Goal: Transaction & Acquisition: Purchase product/service

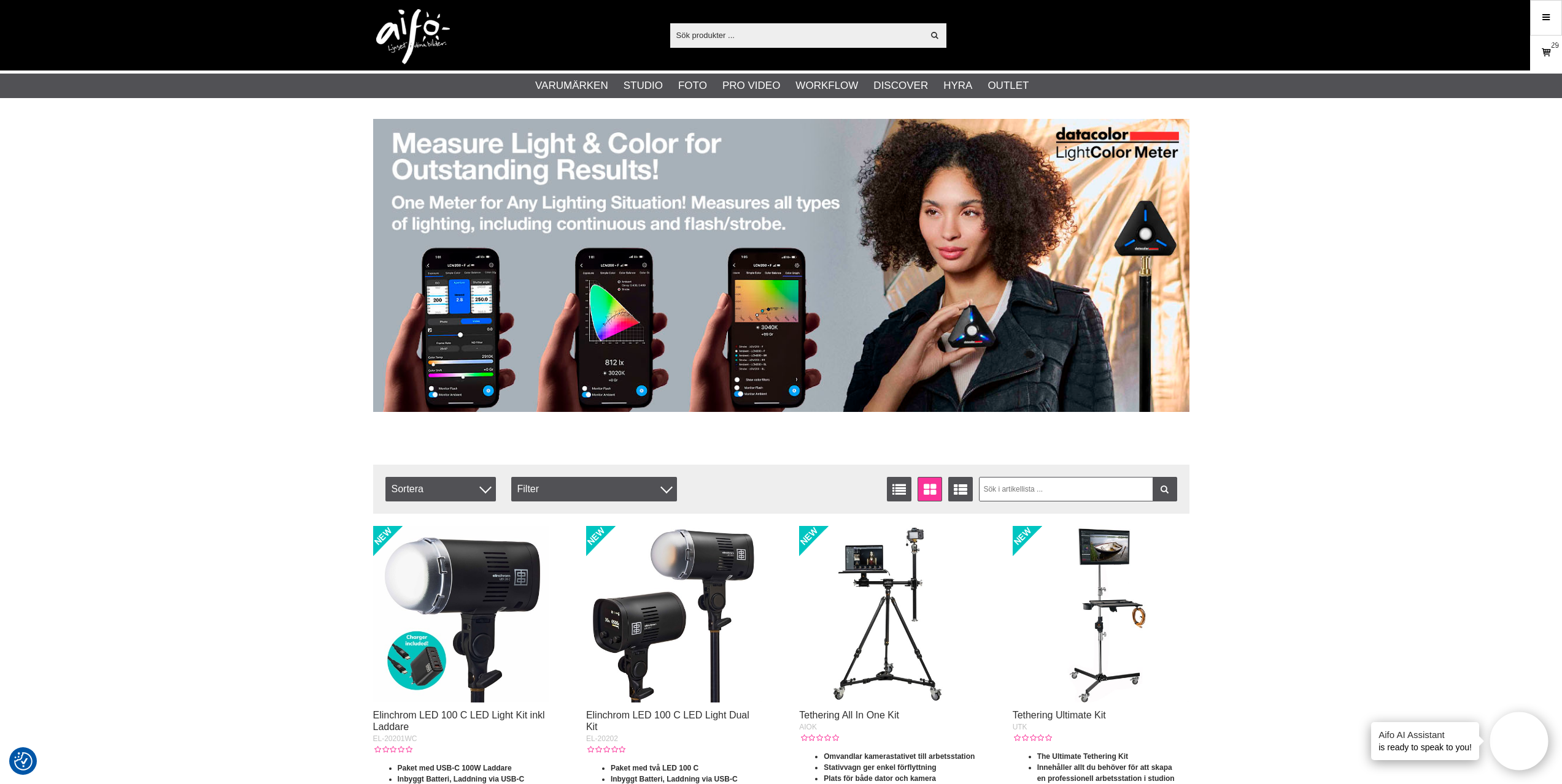
click at [1547, 59] on icon at bounding box center [1545, 53] width 13 height 14
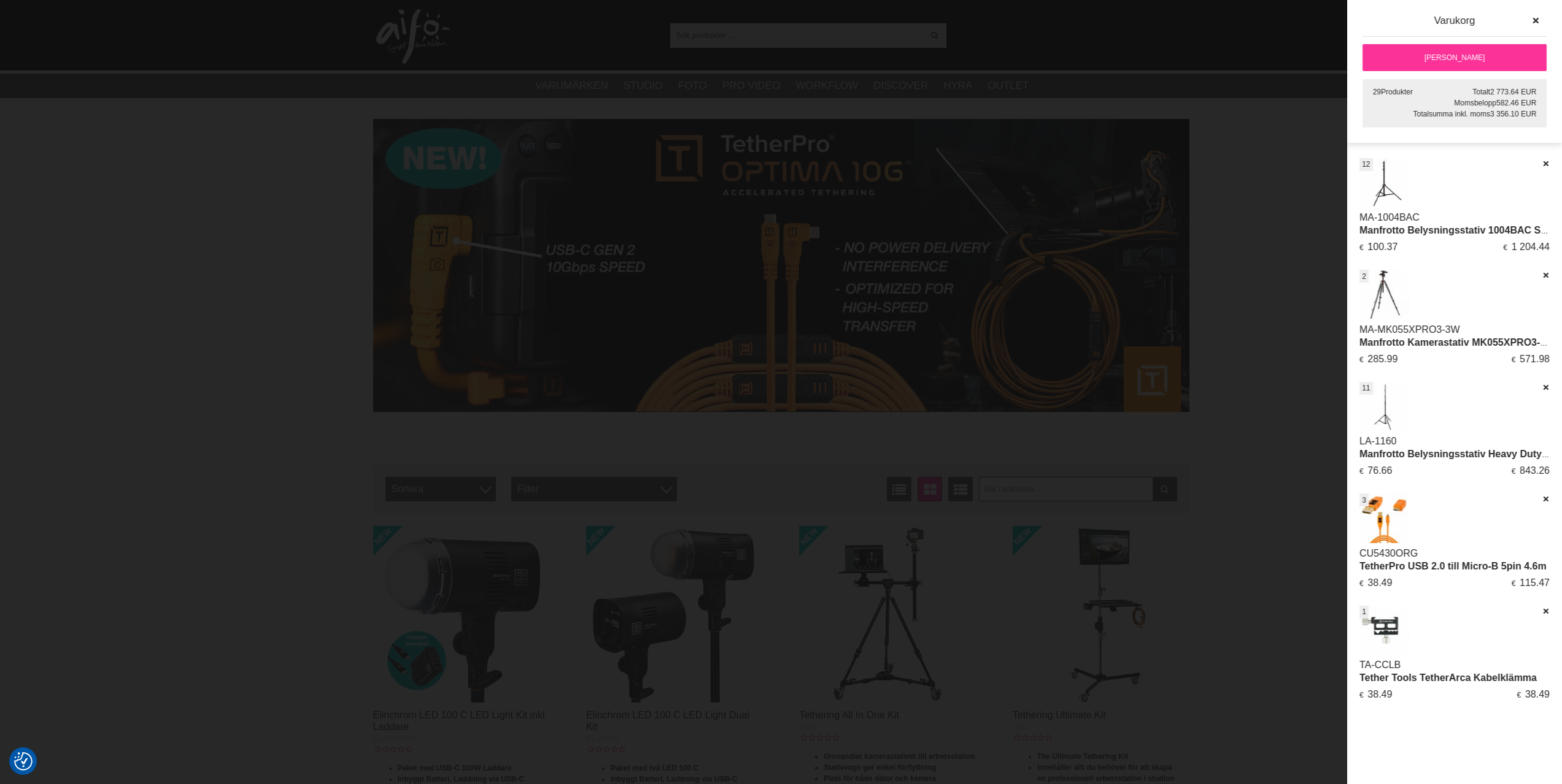
click at [1312, 139] on div at bounding box center [781, 392] width 1562 height 784
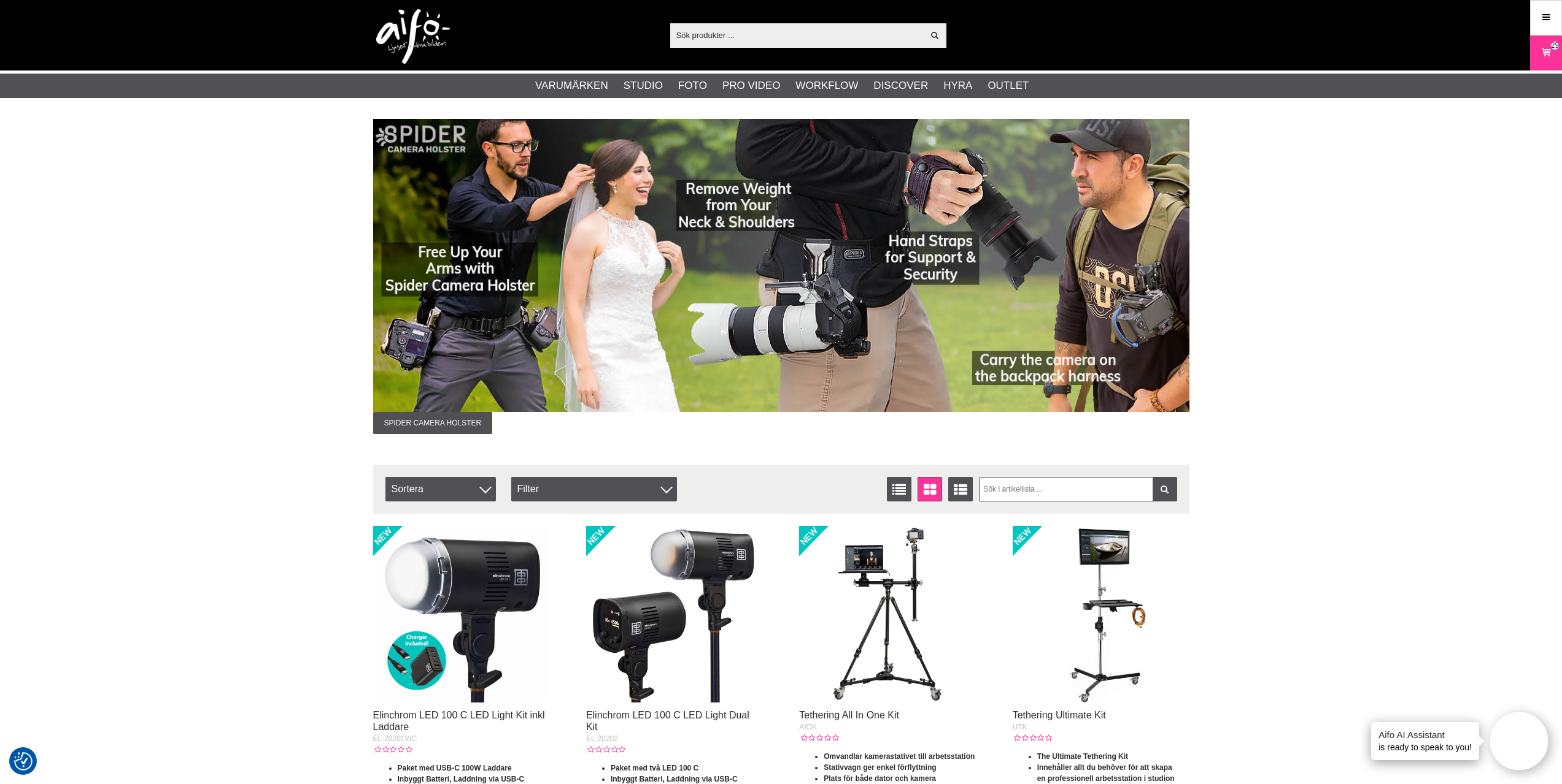
click at [791, 34] on input "text" at bounding box center [797, 34] width 253 height 18
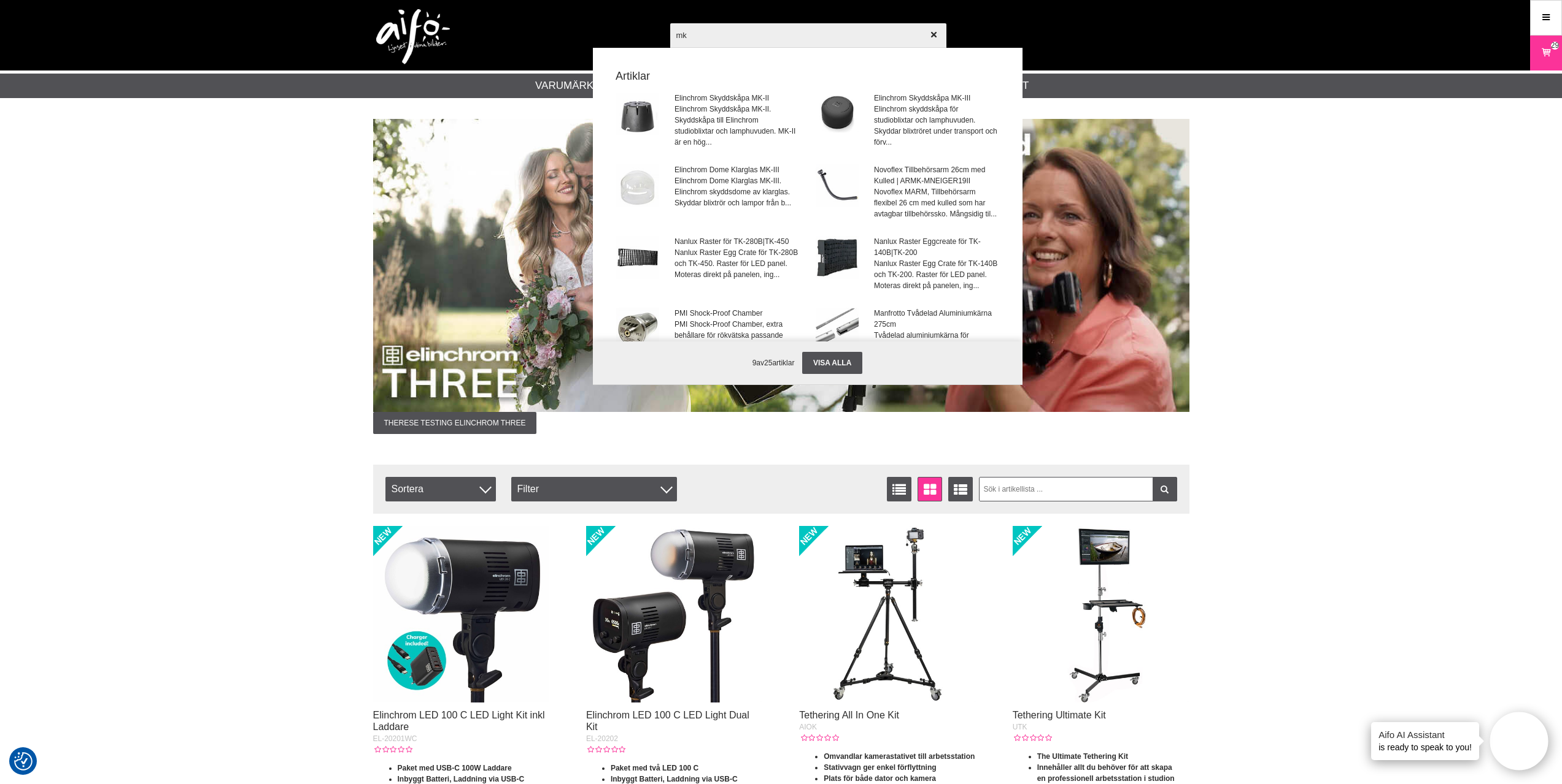
type input "m"
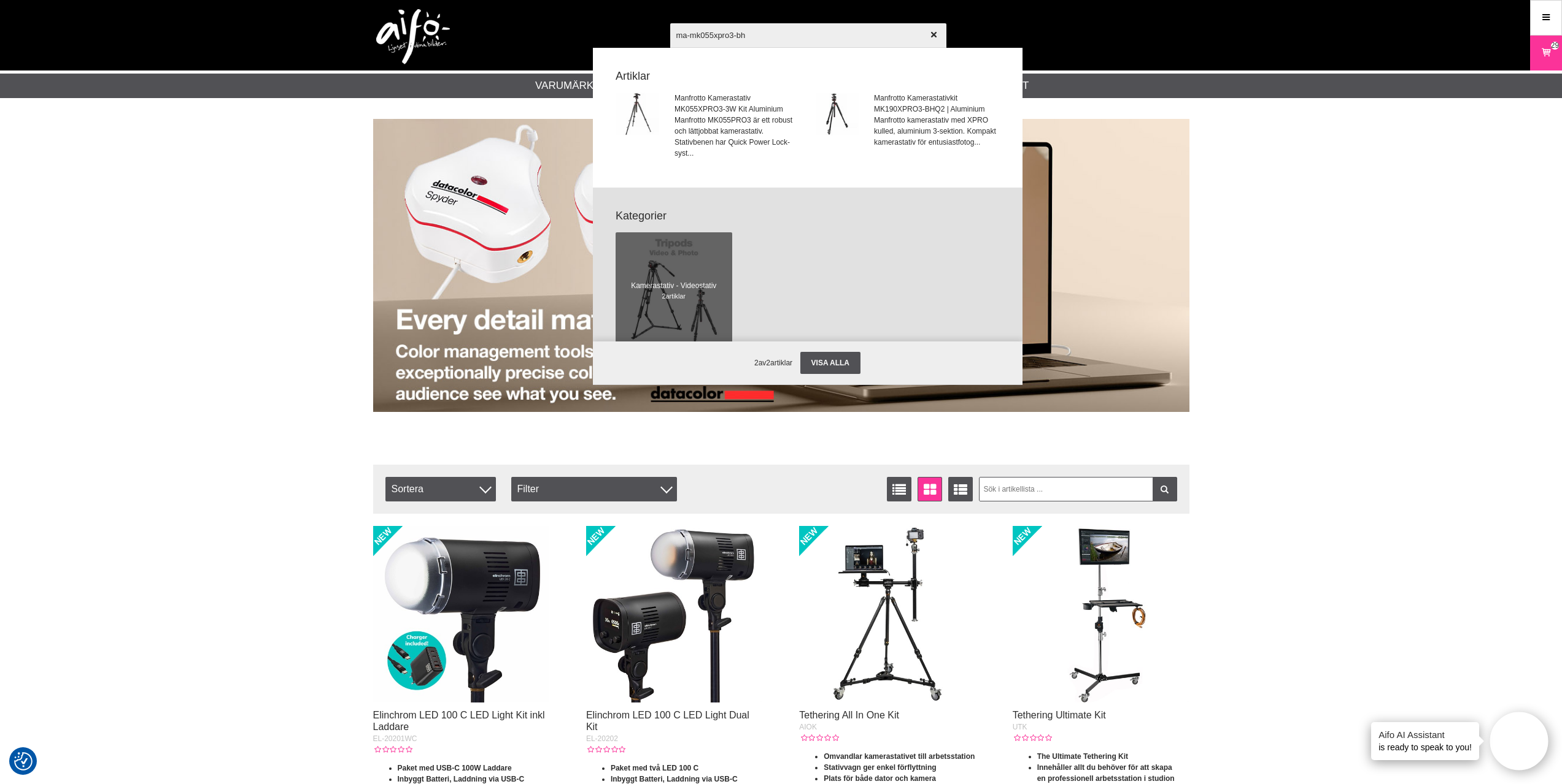
type input "ma-mk055xpro3-bh2"
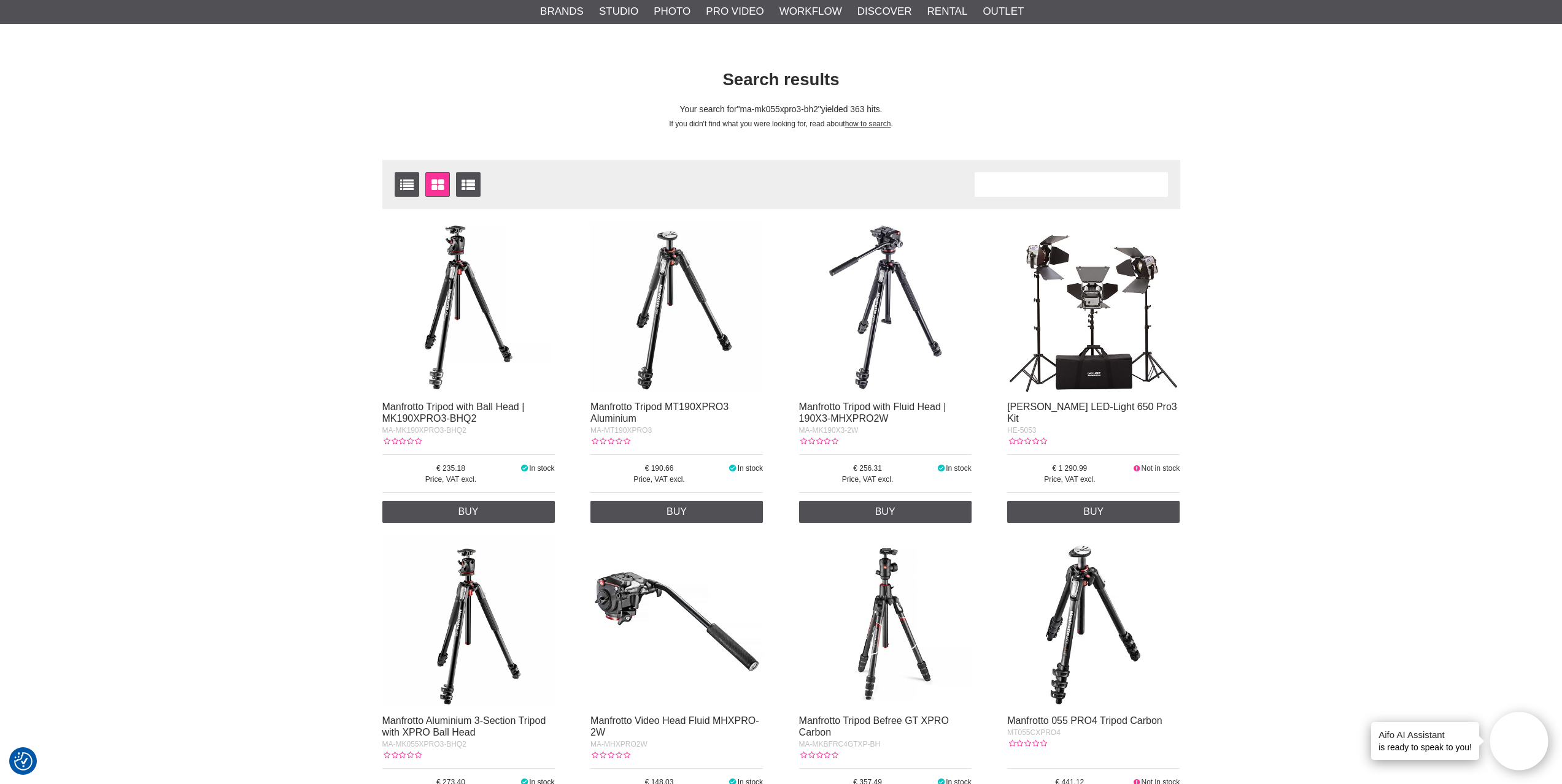
scroll to position [61, 0]
click at [886, 280] on img at bounding box center [885, 307] width 172 height 172
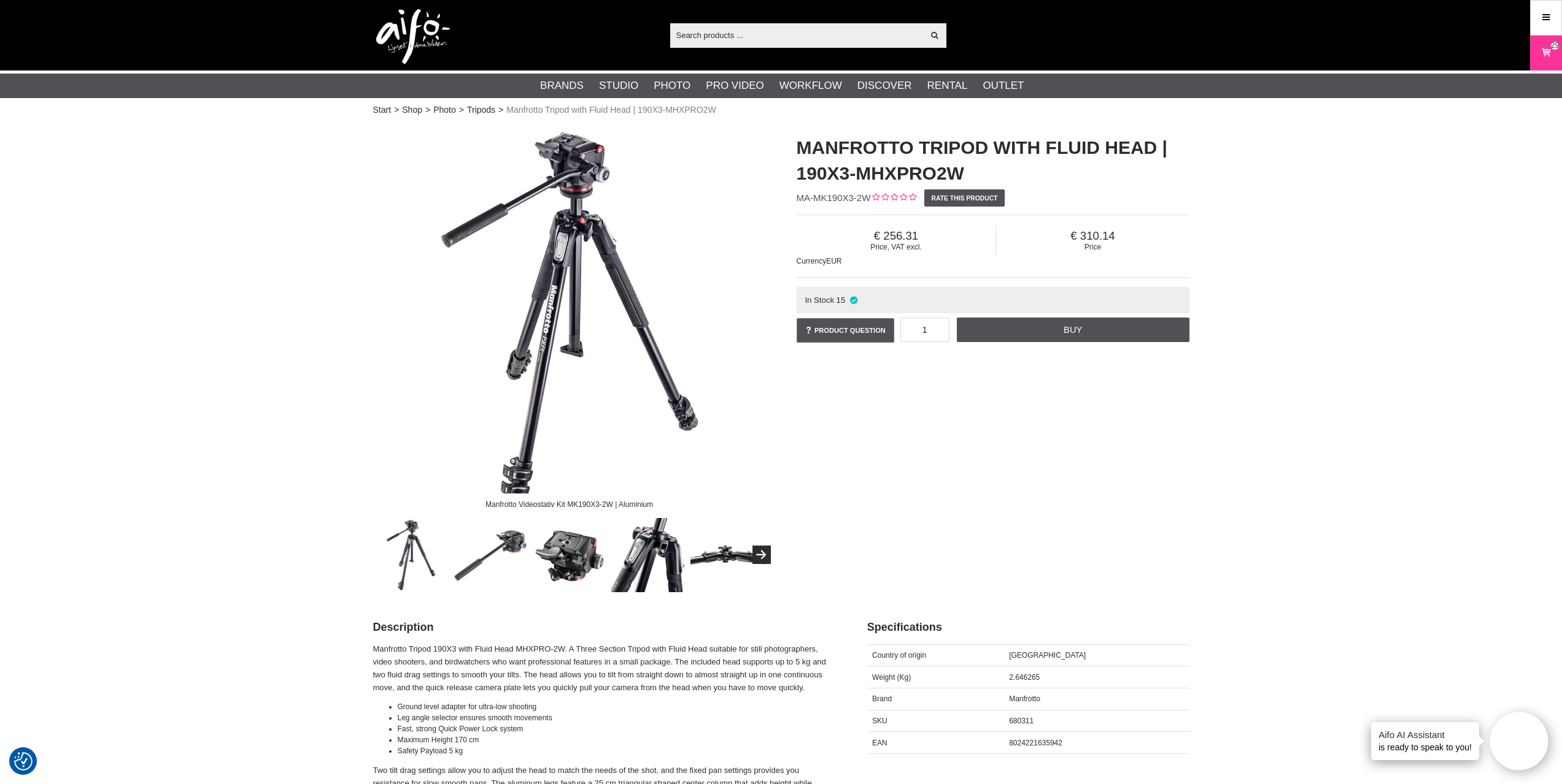
click at [507, 539] on img at bounding box center [490, 555] width 74 height 74
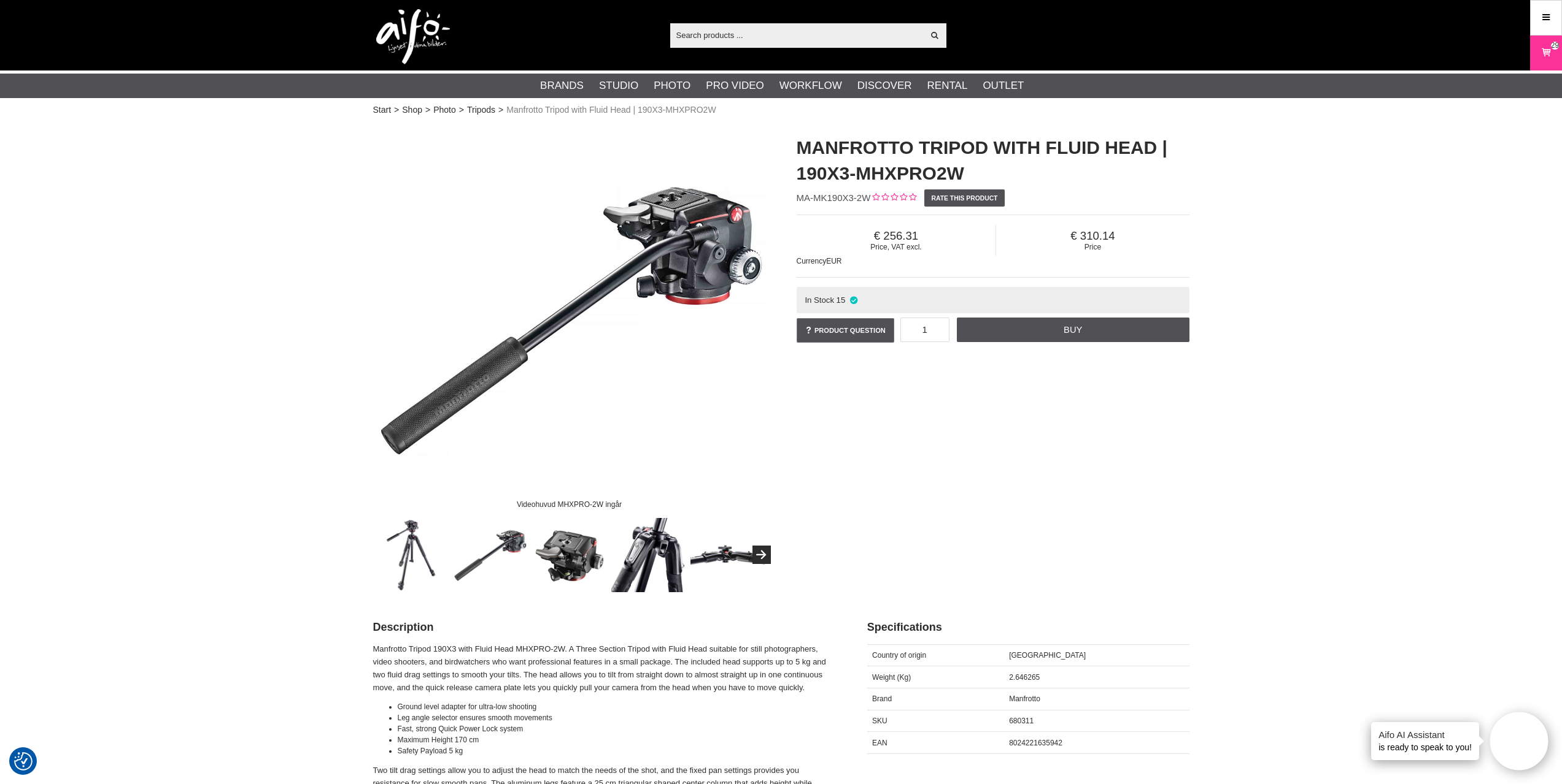
click at [569, 555] on img at bounding box center [569, 555] width 74 height 74
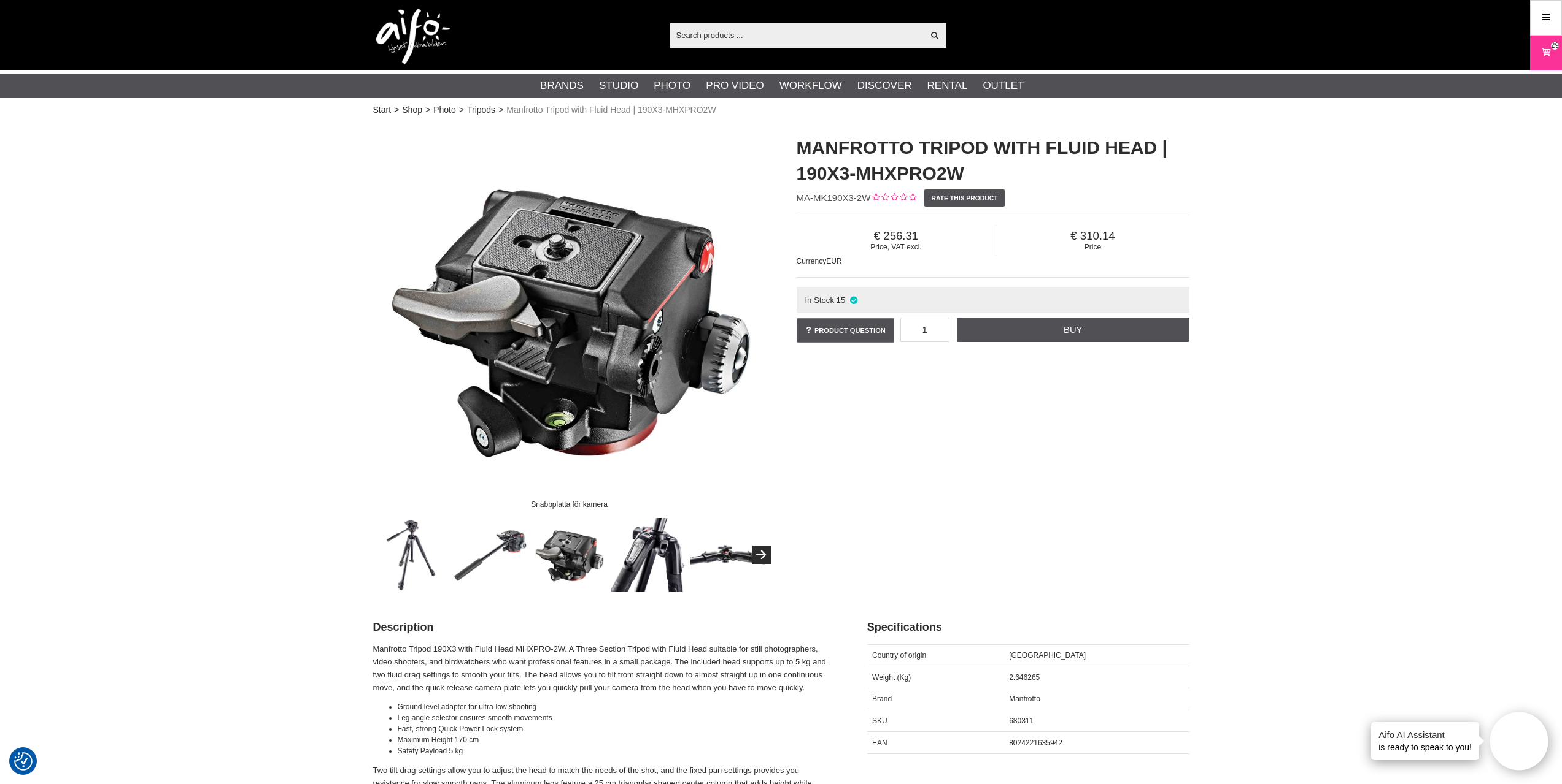
click at [720, 560] on img at bounding box center [727, 555] width 74 height 74
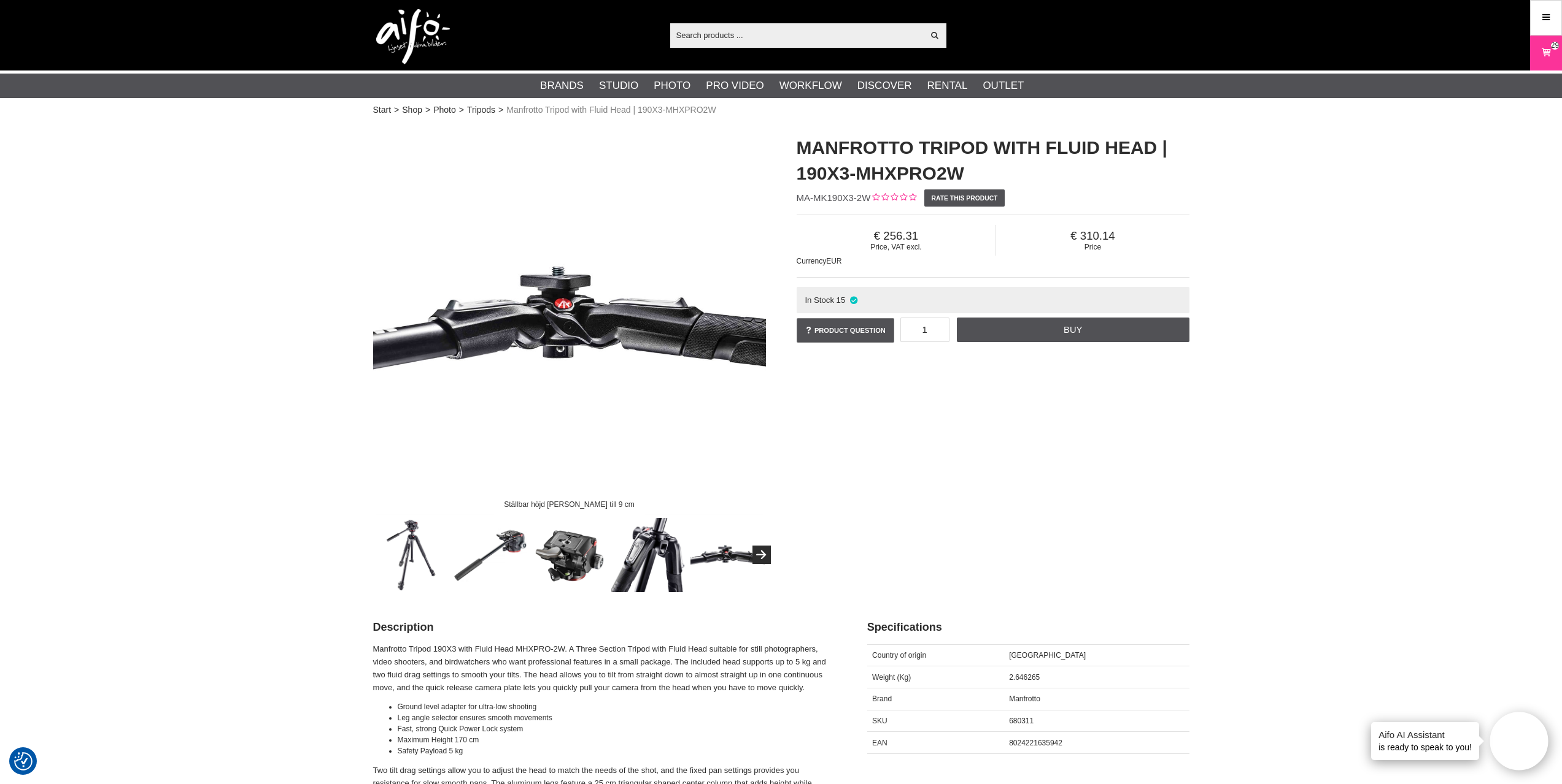
click at [581, 554] on img at bounding box center [569, 555] width 74 height 74
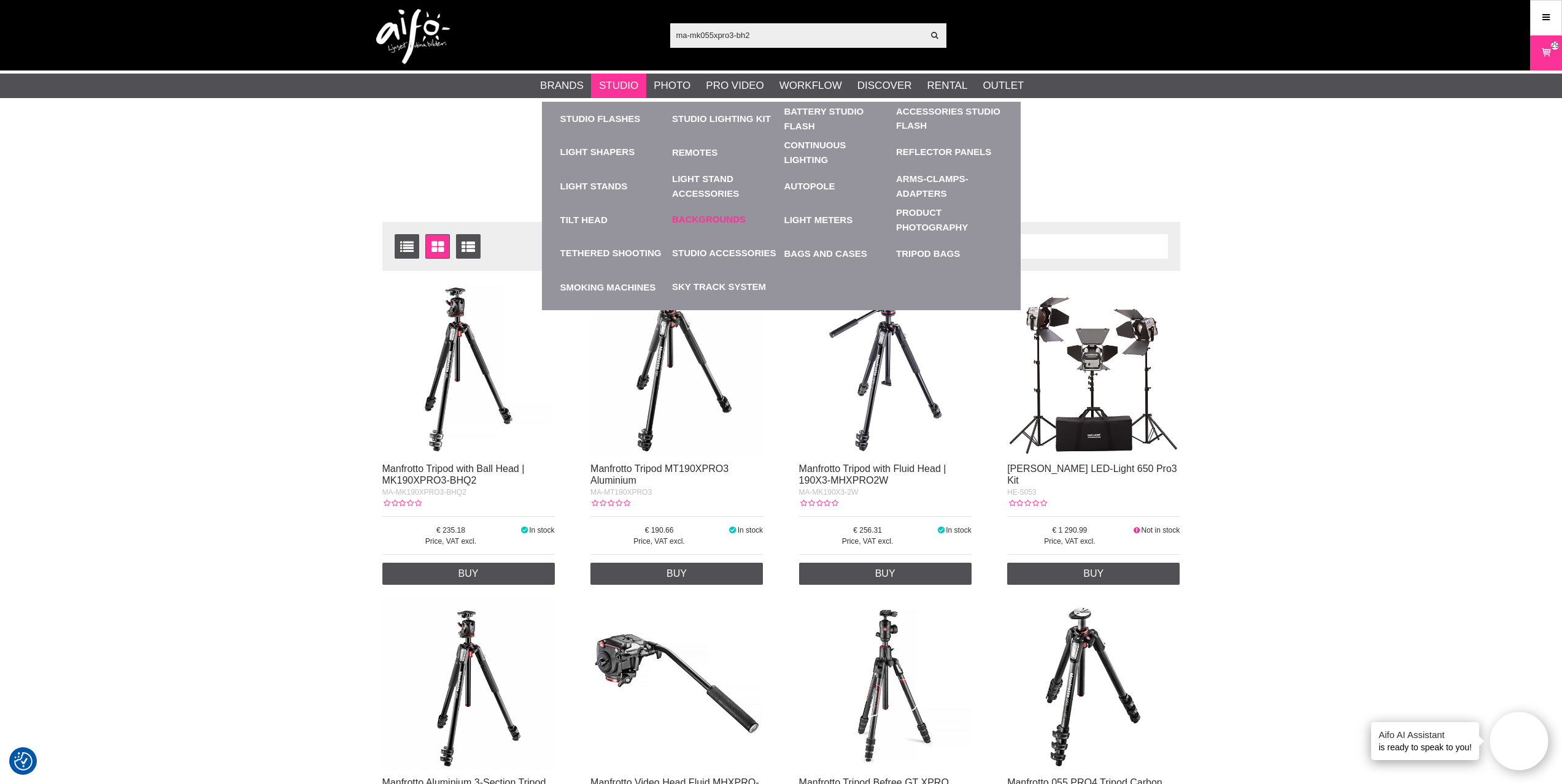
click at [697, 220] on link "Backgrounds" at bounding box center [708, 220] width 74 height 15
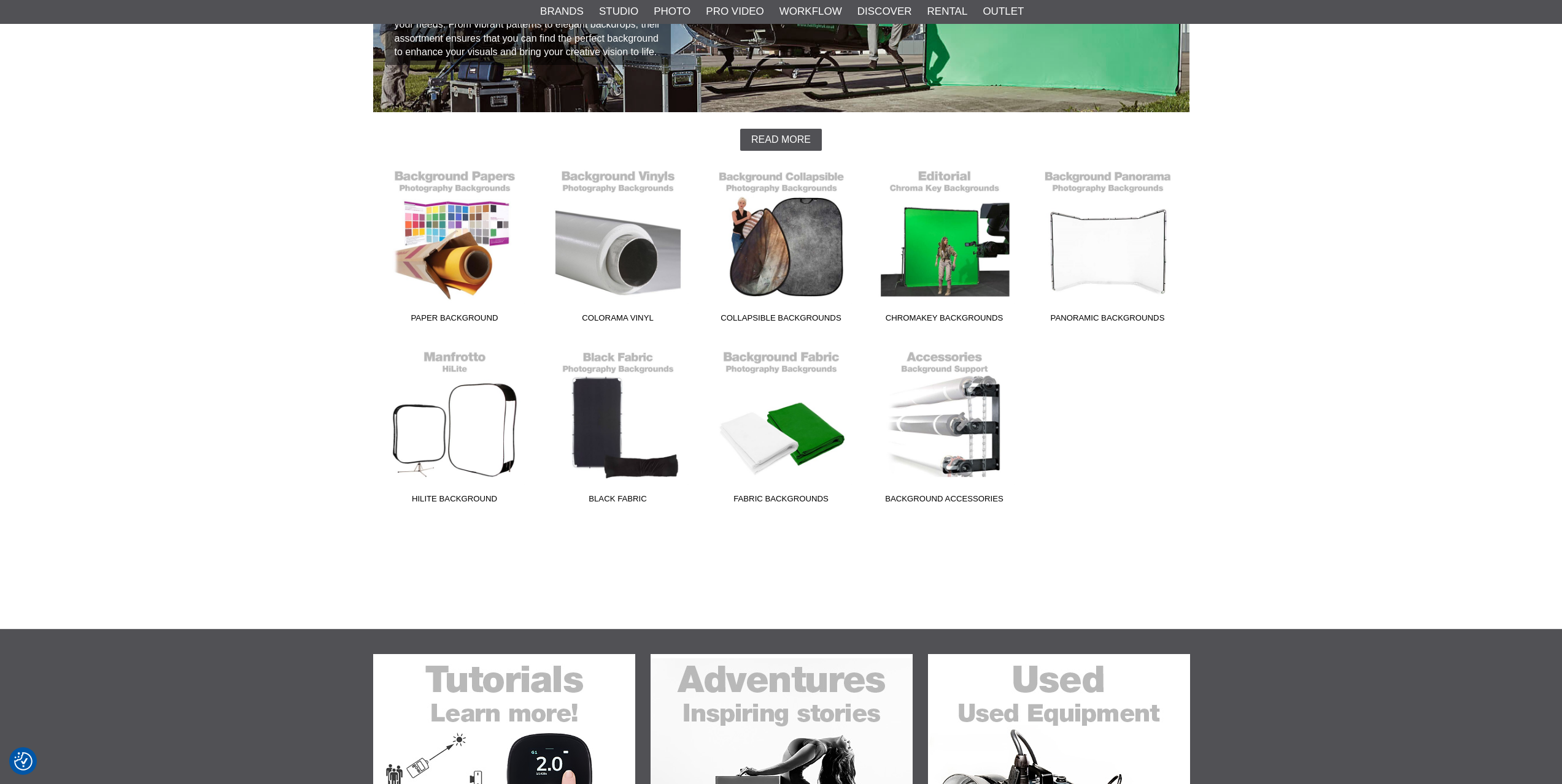
scroll to position [306, 0]
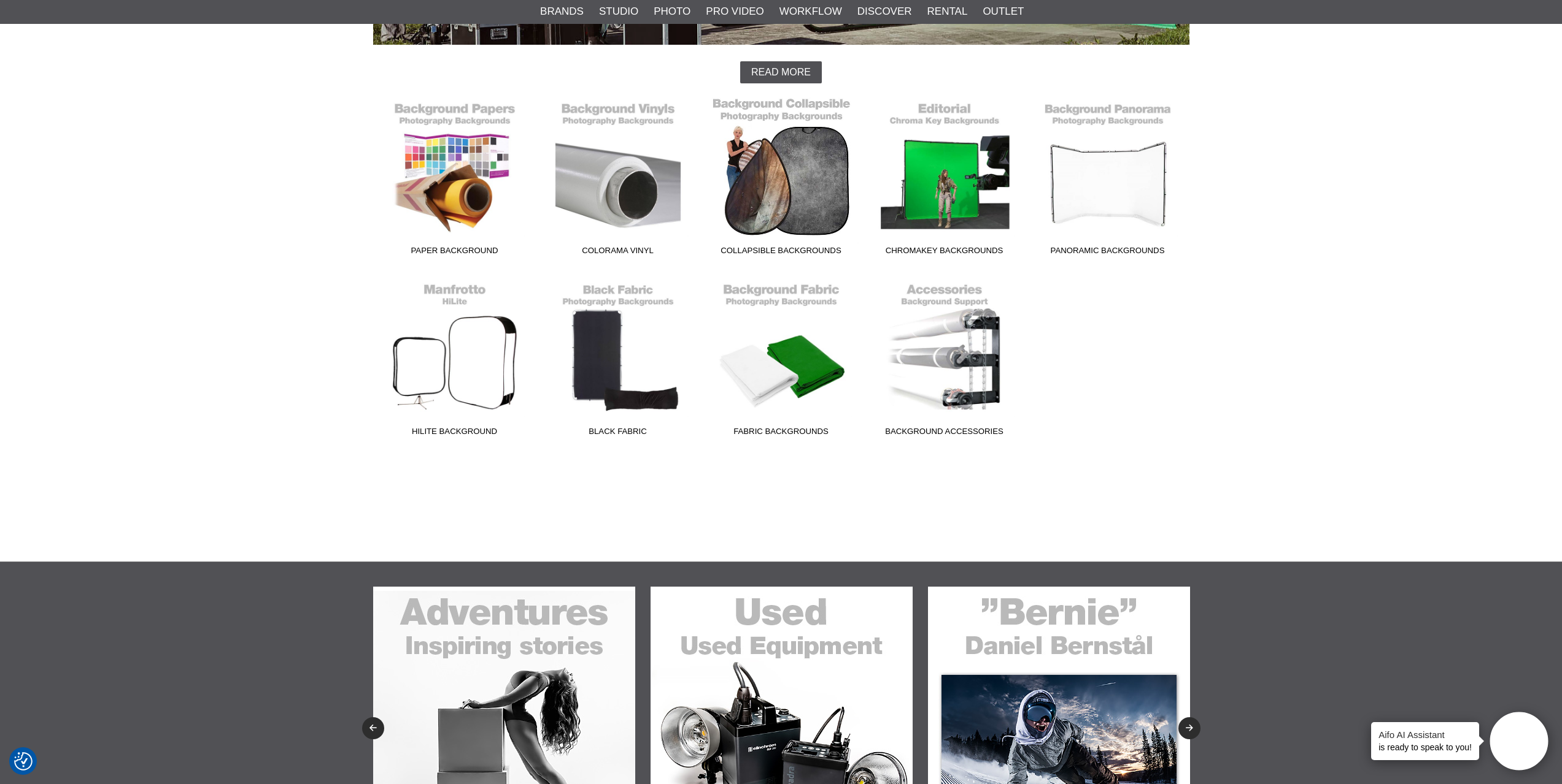
click at [794, 201] on link "Collapsible Backgrounds" at bounding box center [781, 178] width 163 height 165
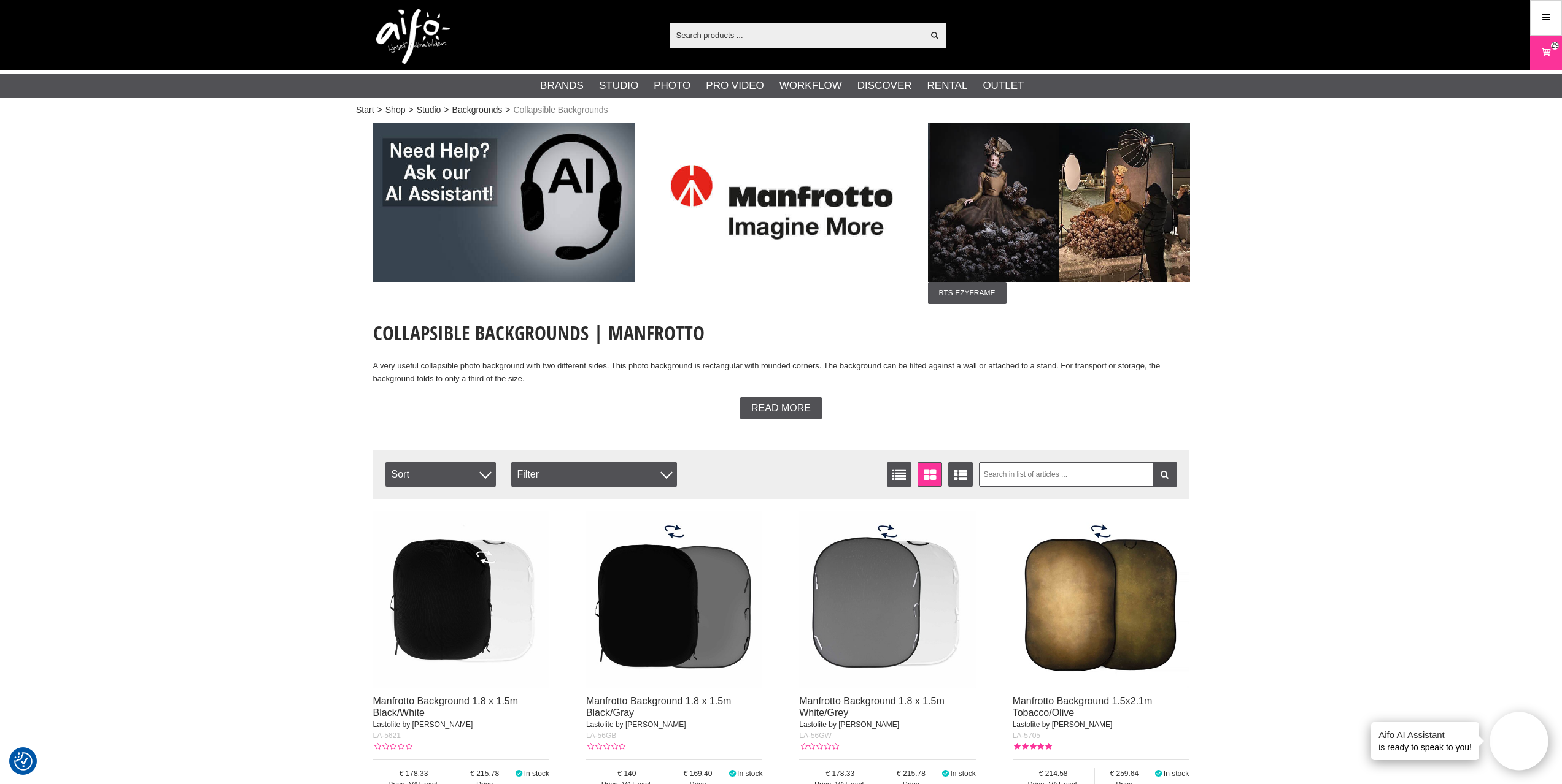
click at [742, 43] on input "text" at bounding box center [797, 34] width 253 height 18
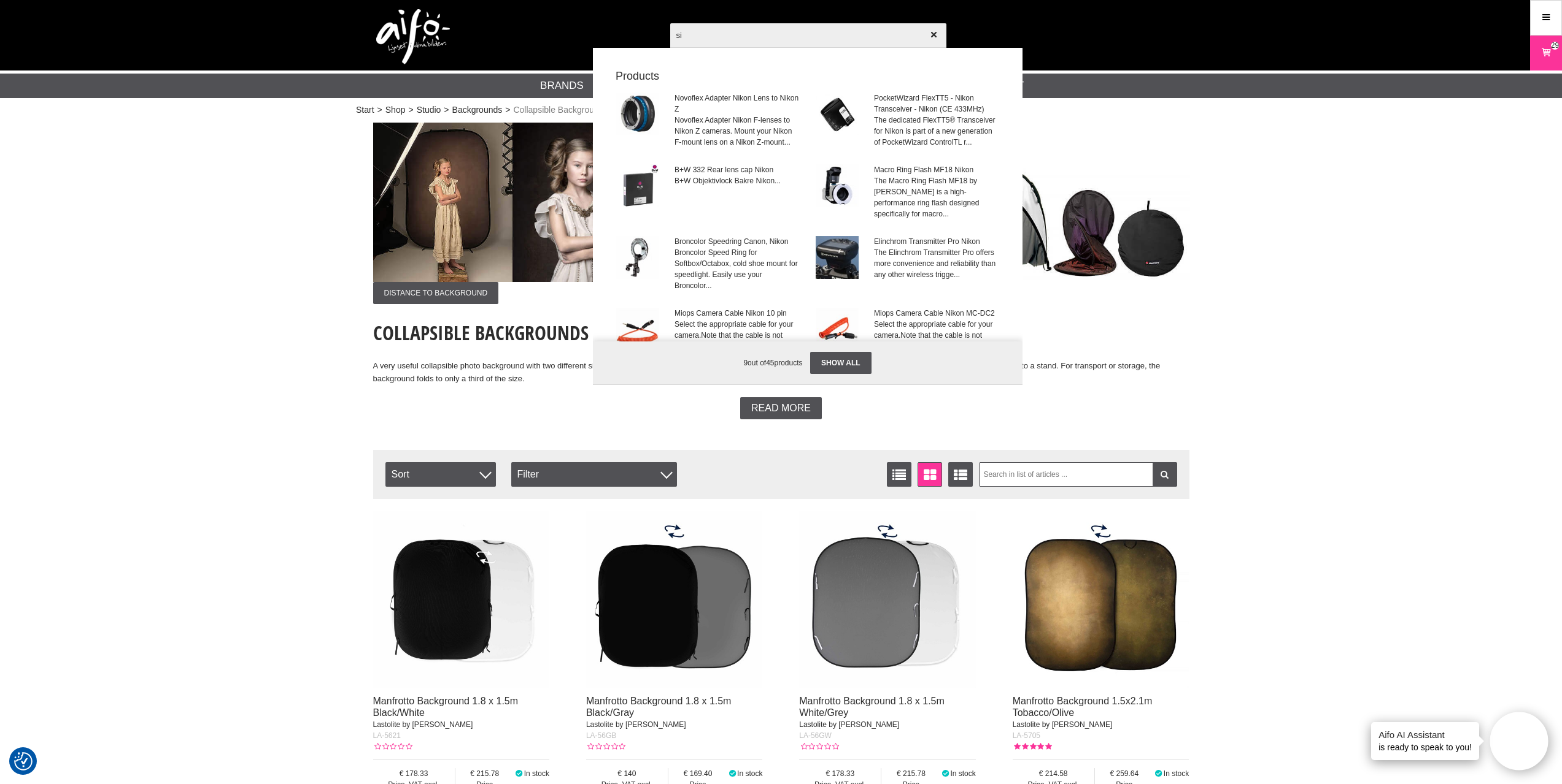
type input "s"
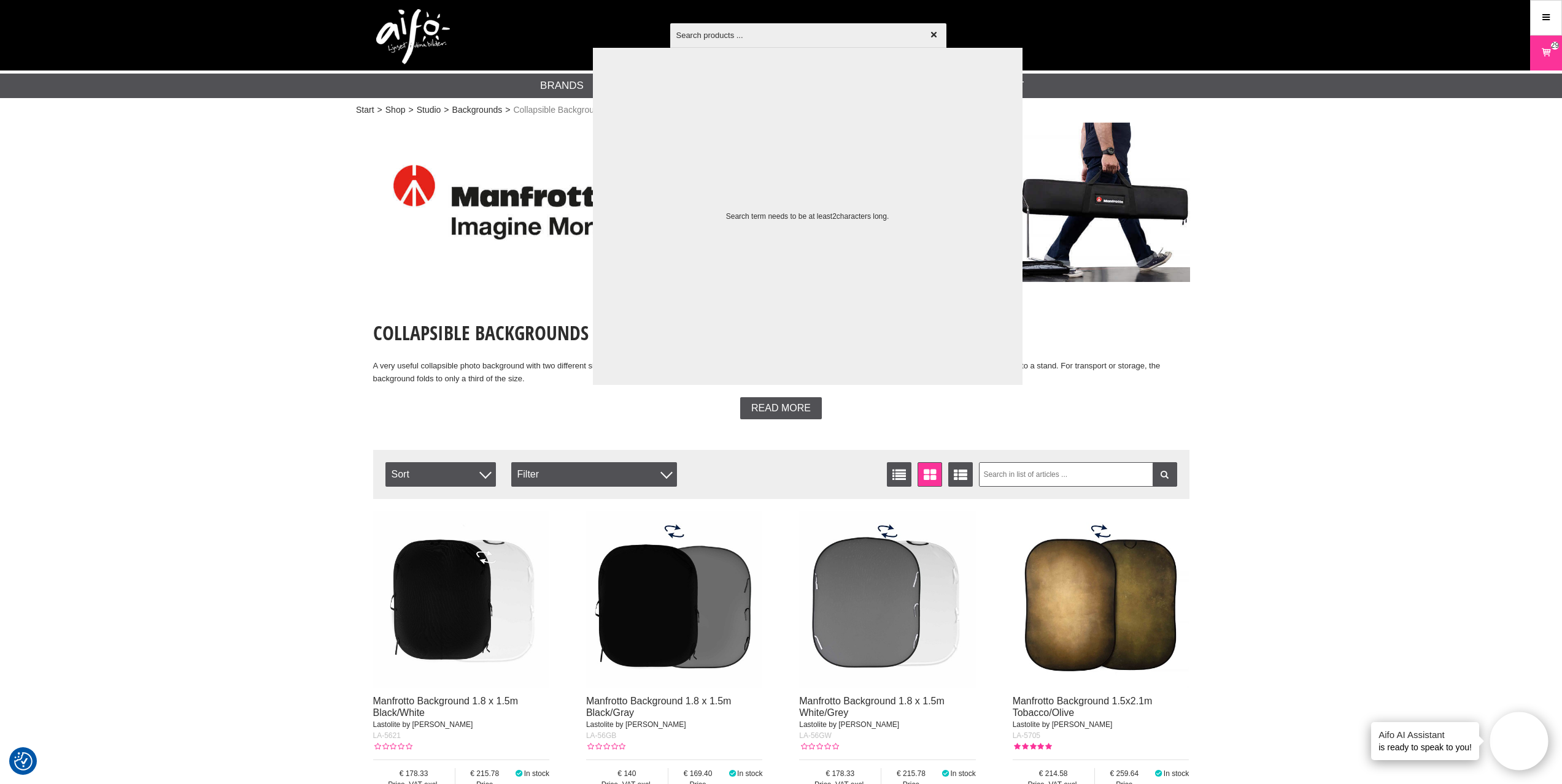
click at [1282, 160] on div at bounding box center [781, 392] width 1562 height 784
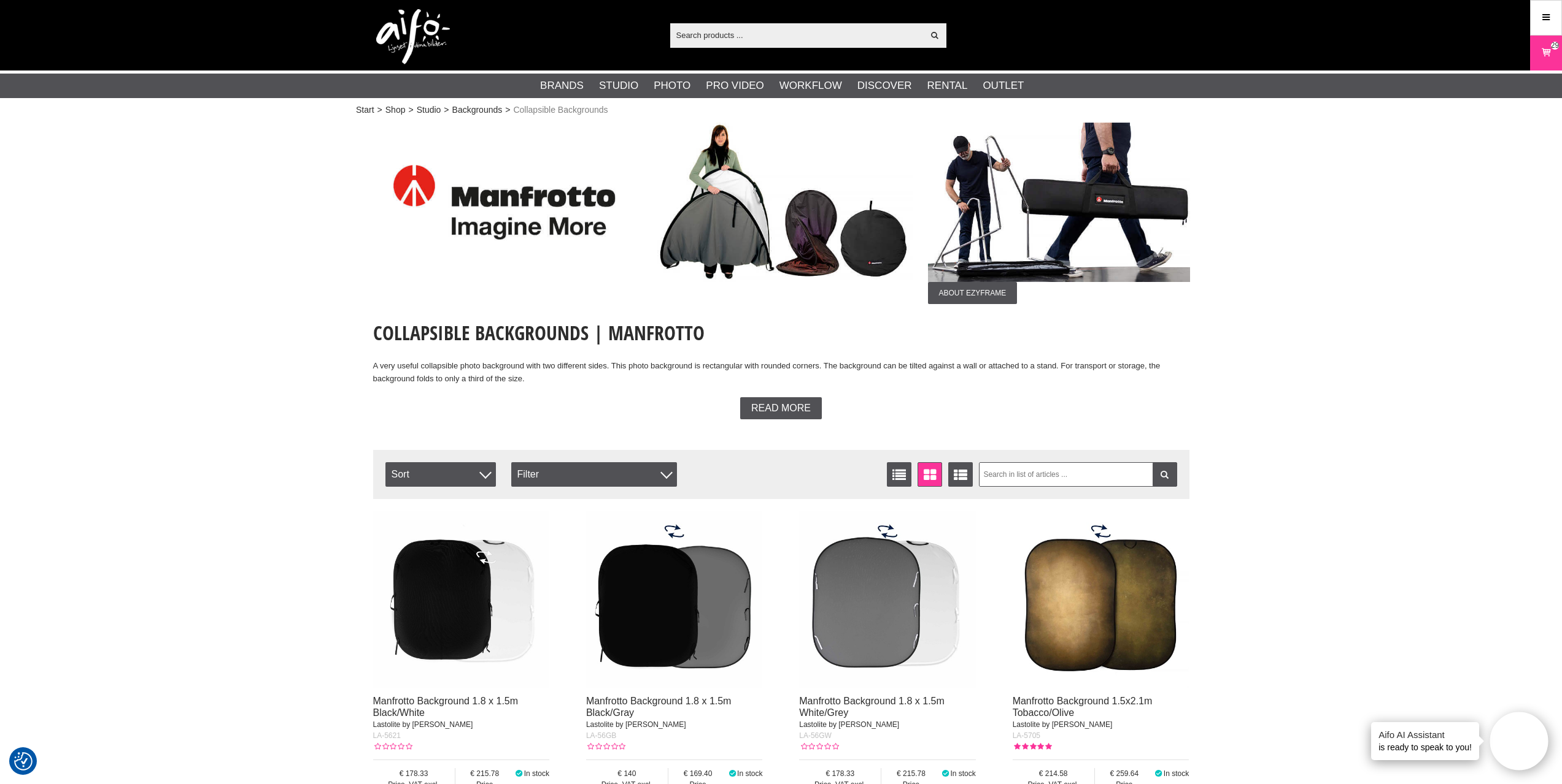
click at [801, 43] on input "text" at bounding box center [797, 34] width 253 height 18
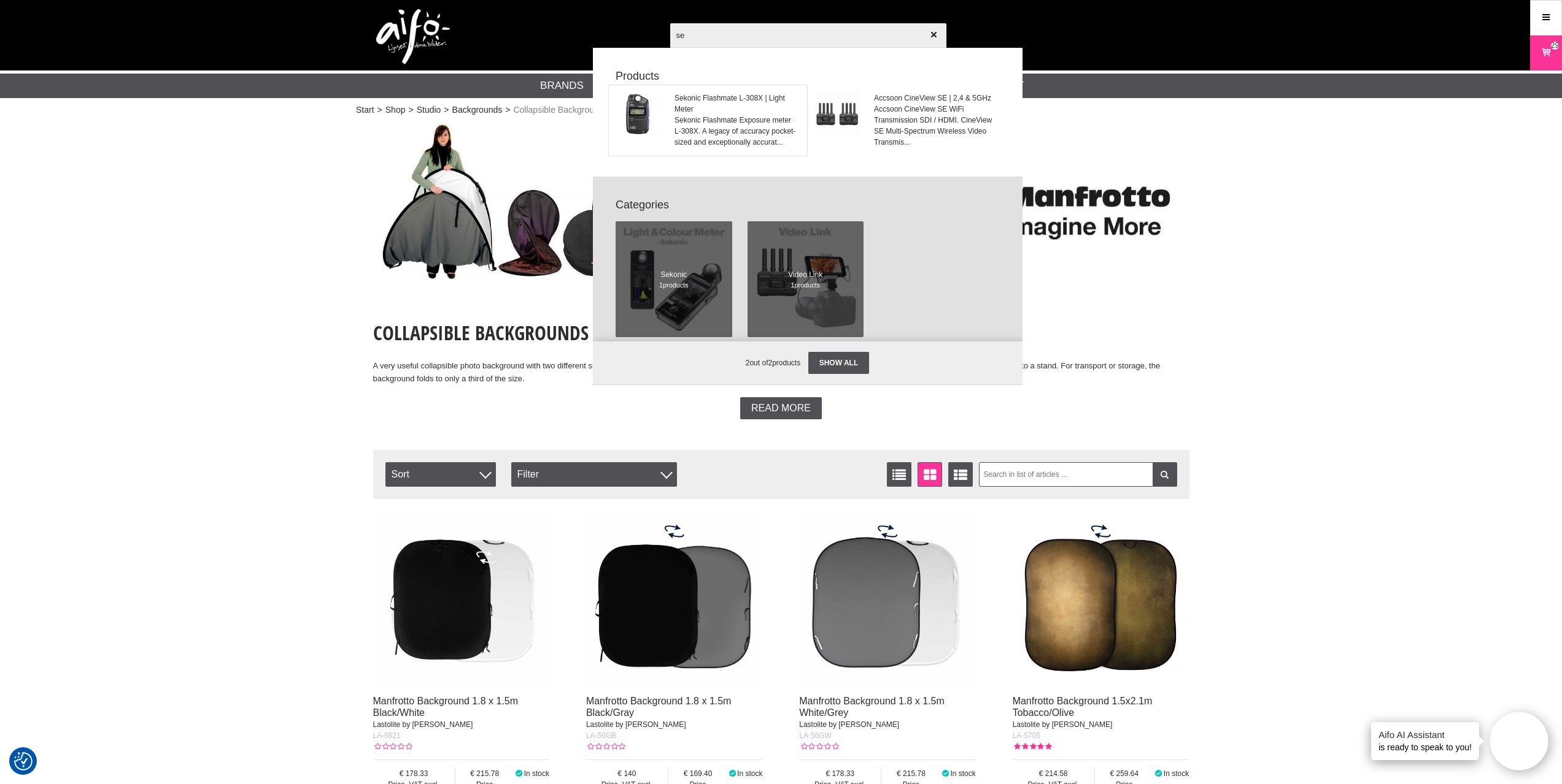
type input "se"
click at [713, 114] on span "Sekonic Flashmate L-308X | Light Meter" at bounding box center [737, 103] width 125 height 22
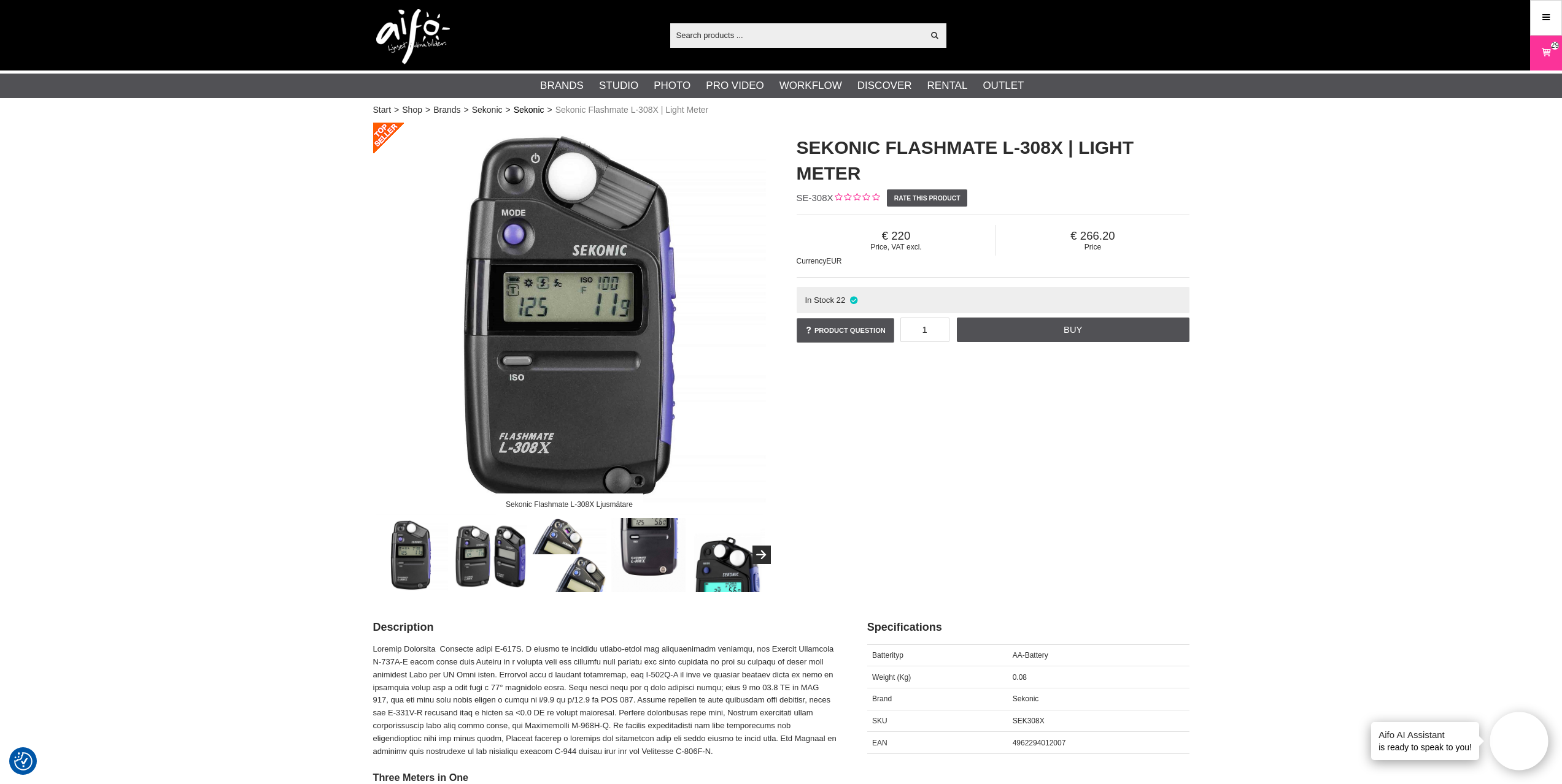
click at [527, 108] on link "Sekonic" at bounding box center [529, 110] width 31 height 13
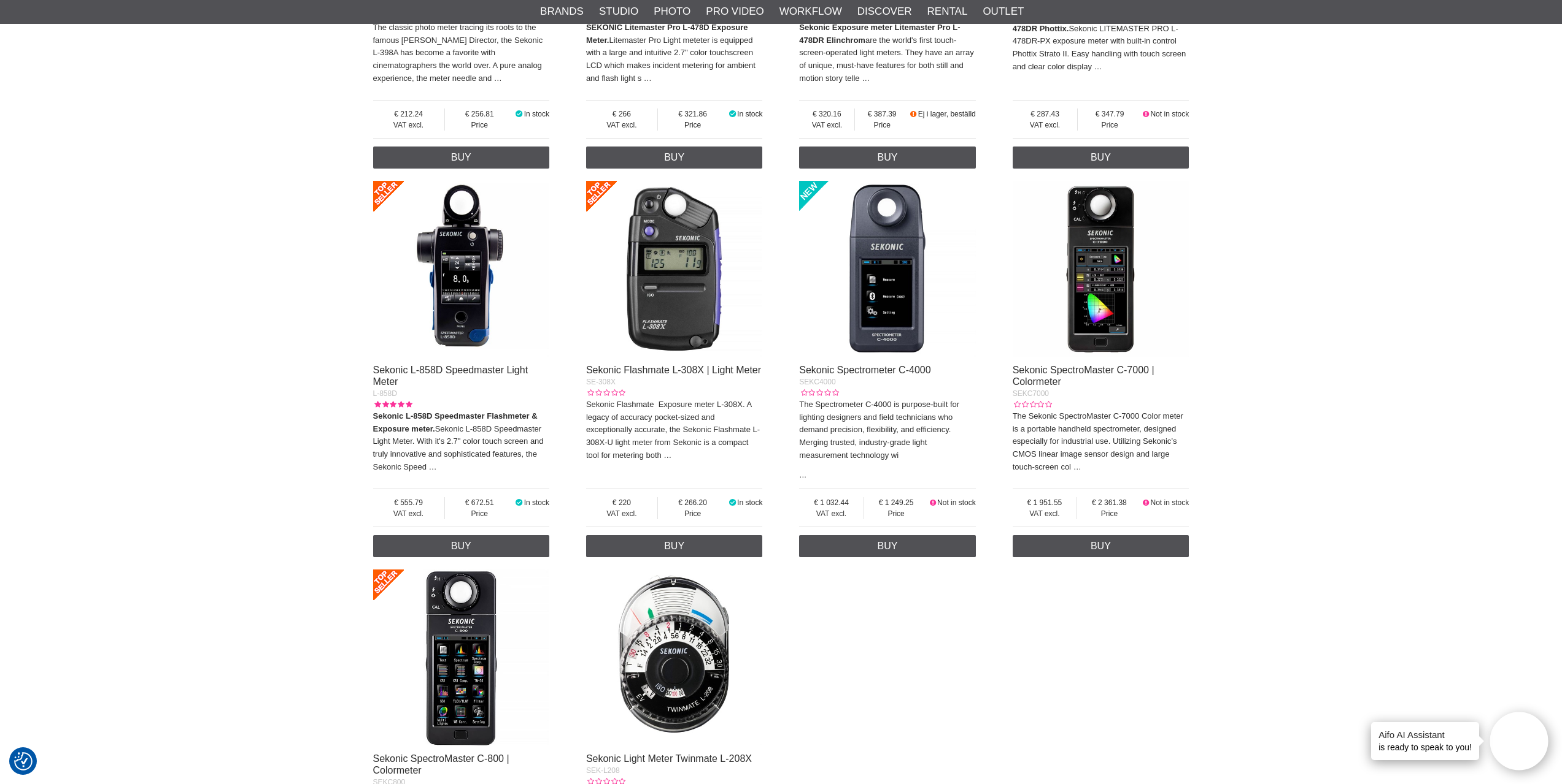
scroll to position [675, 0]
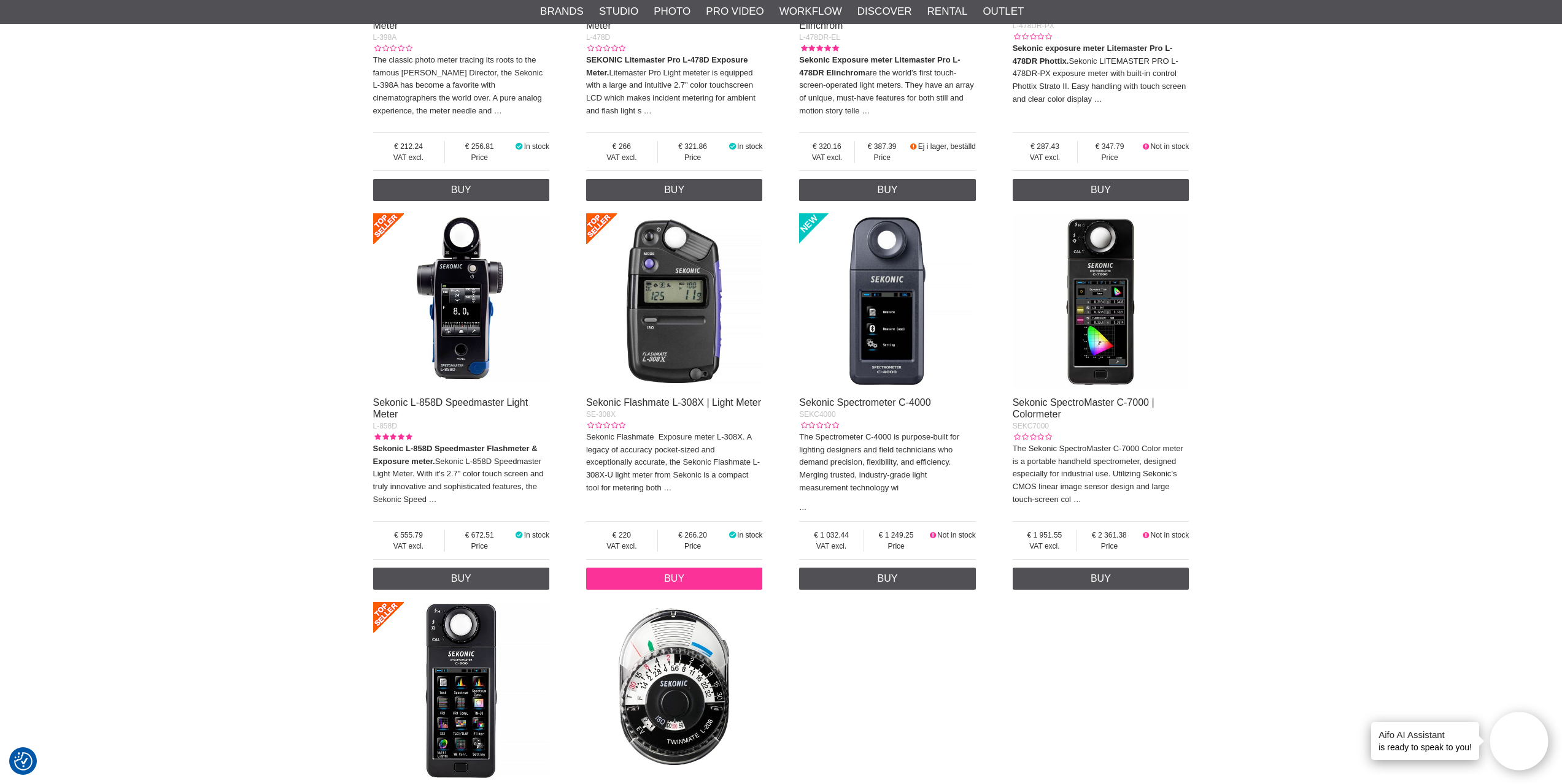
click at [693, 582] on link "Buy" at bounding box center [674, 579] width 177 height 22
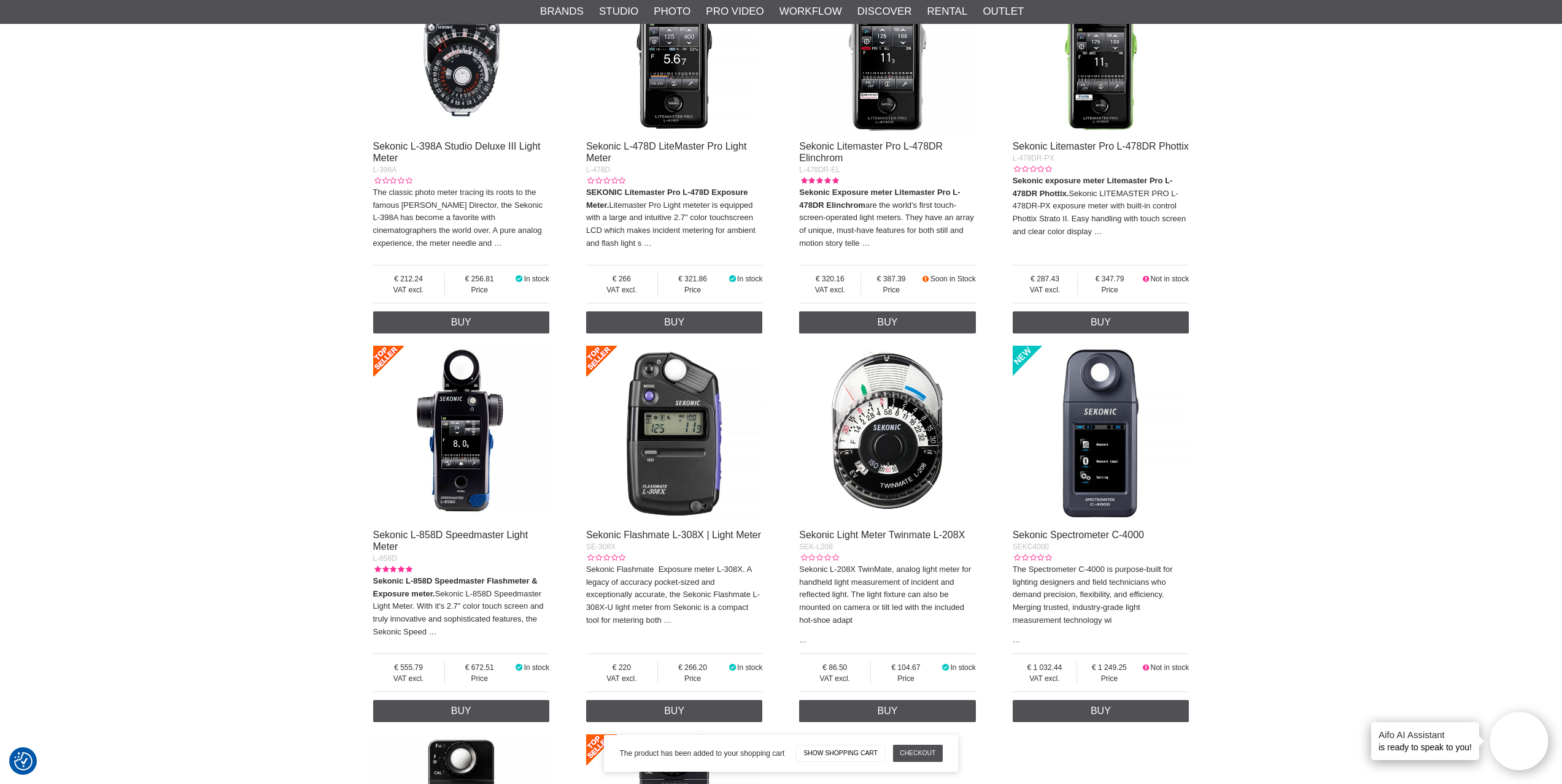
scroll to position [0, 0]
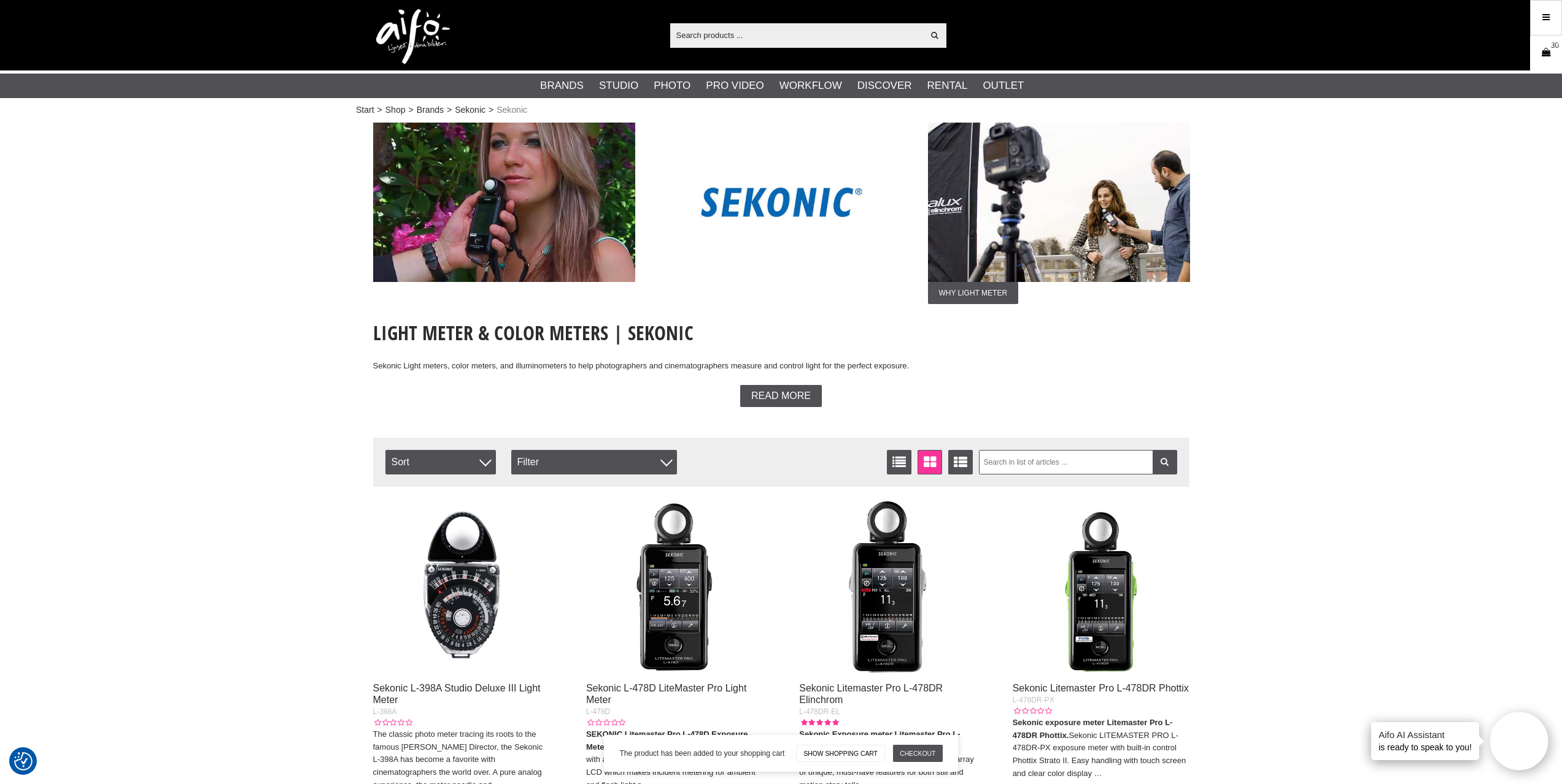
click at [1549, 54] on icon at bounding box center [1545, 53] width 13 height 14
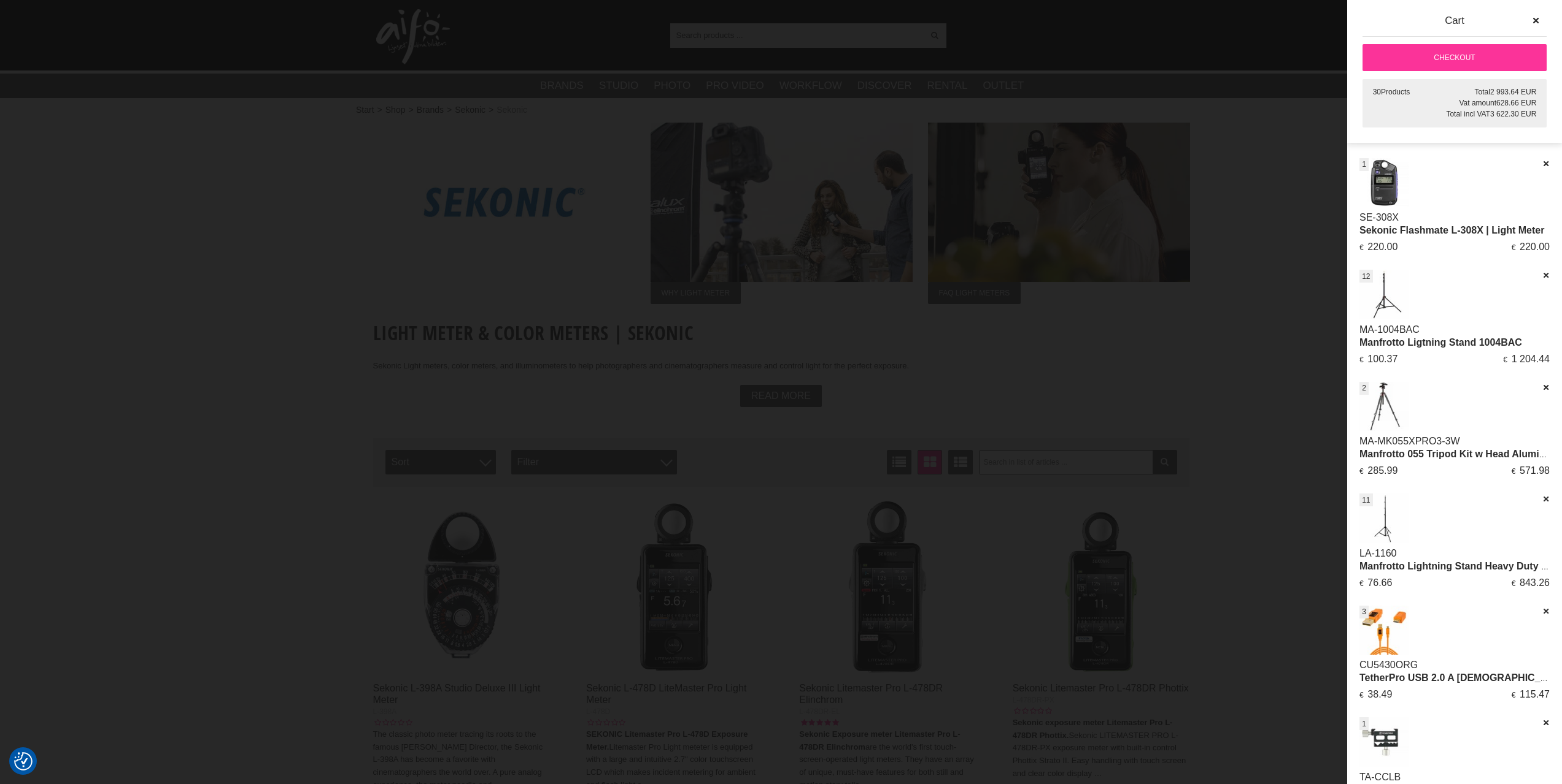
click at [1362, 162] on span "1" at bounding box center [1363, 163] width 4 height 11
click at [1364, 164] on span "1" at bounding box center [1363, 163] width 4 height 11
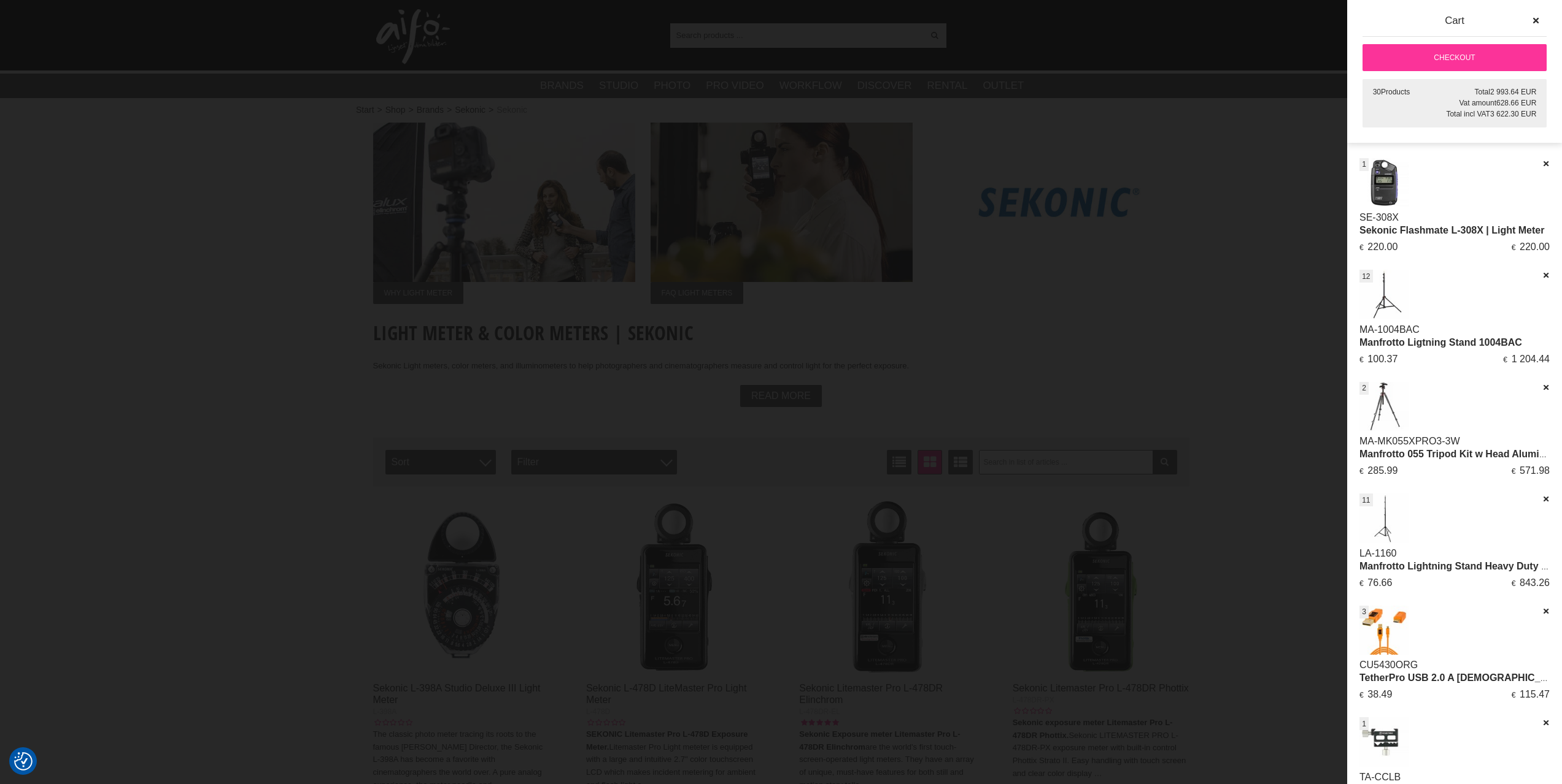
click at [762, 562] on div at bounding box center [781, 392] width 1562 height 784
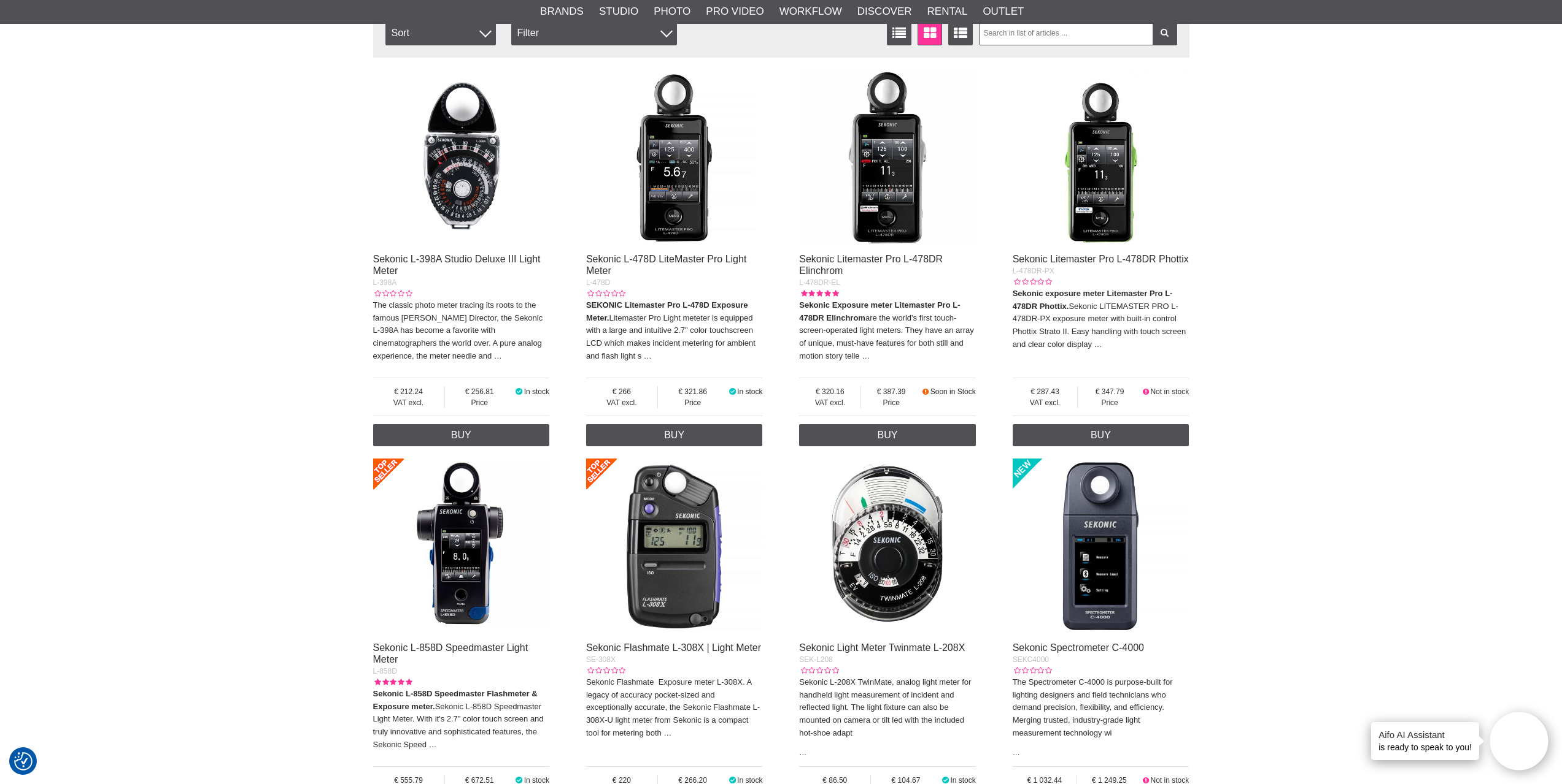
scroll to position [736, 0]
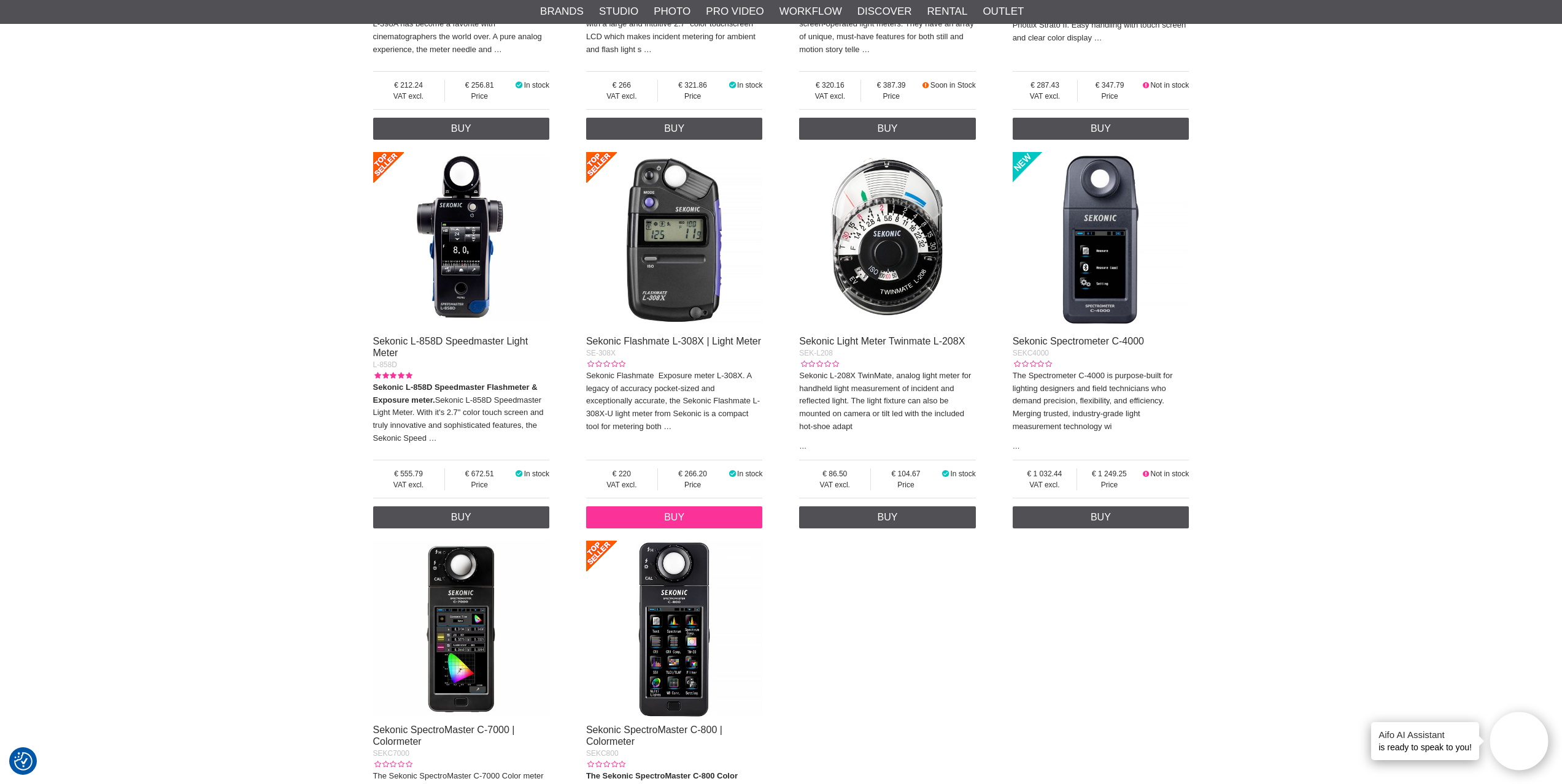
click at [687, 524] on link "Buy" at bounding box center [674, 517] width 177 height 22
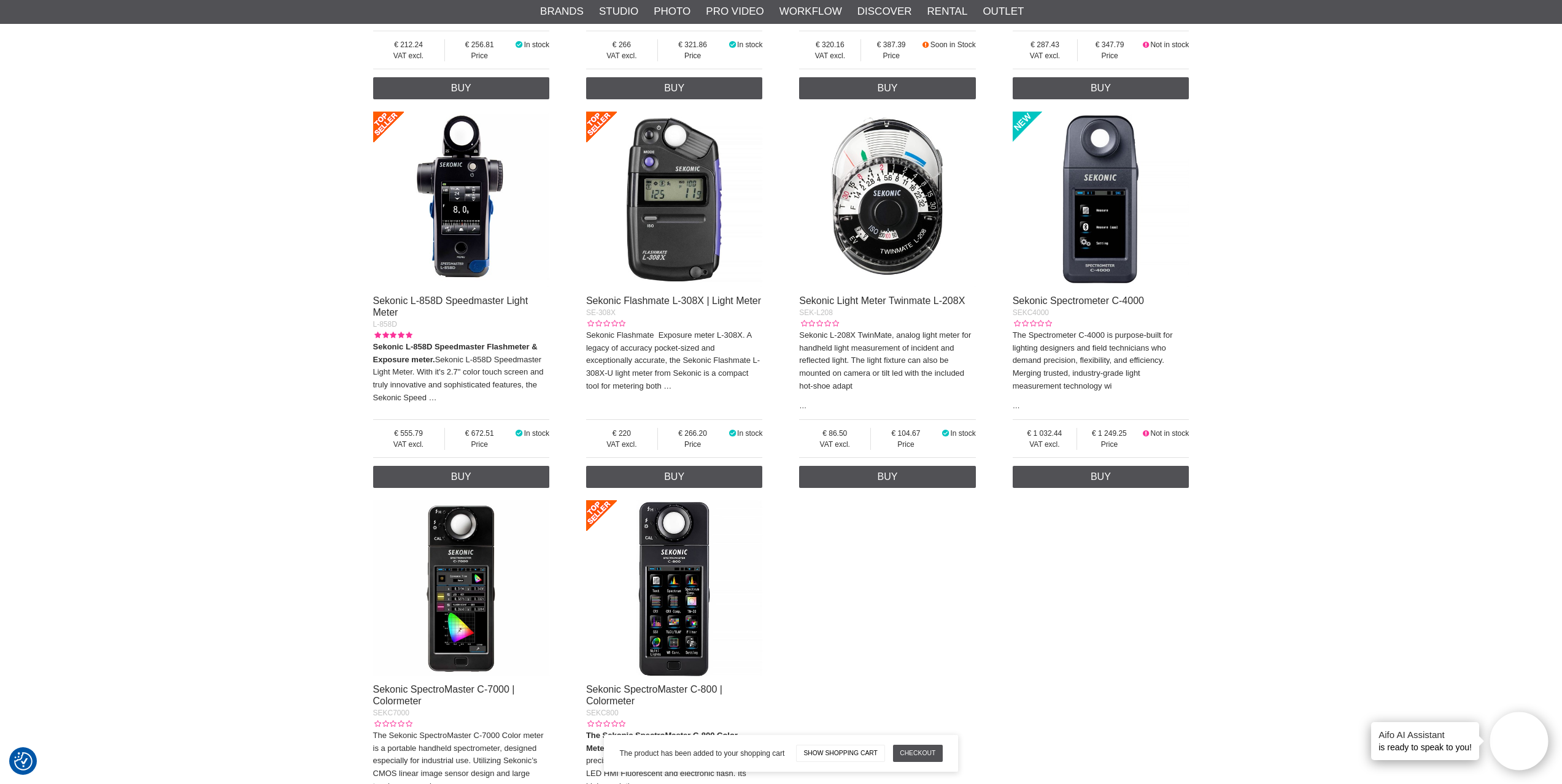
scroll to position [788, 0]
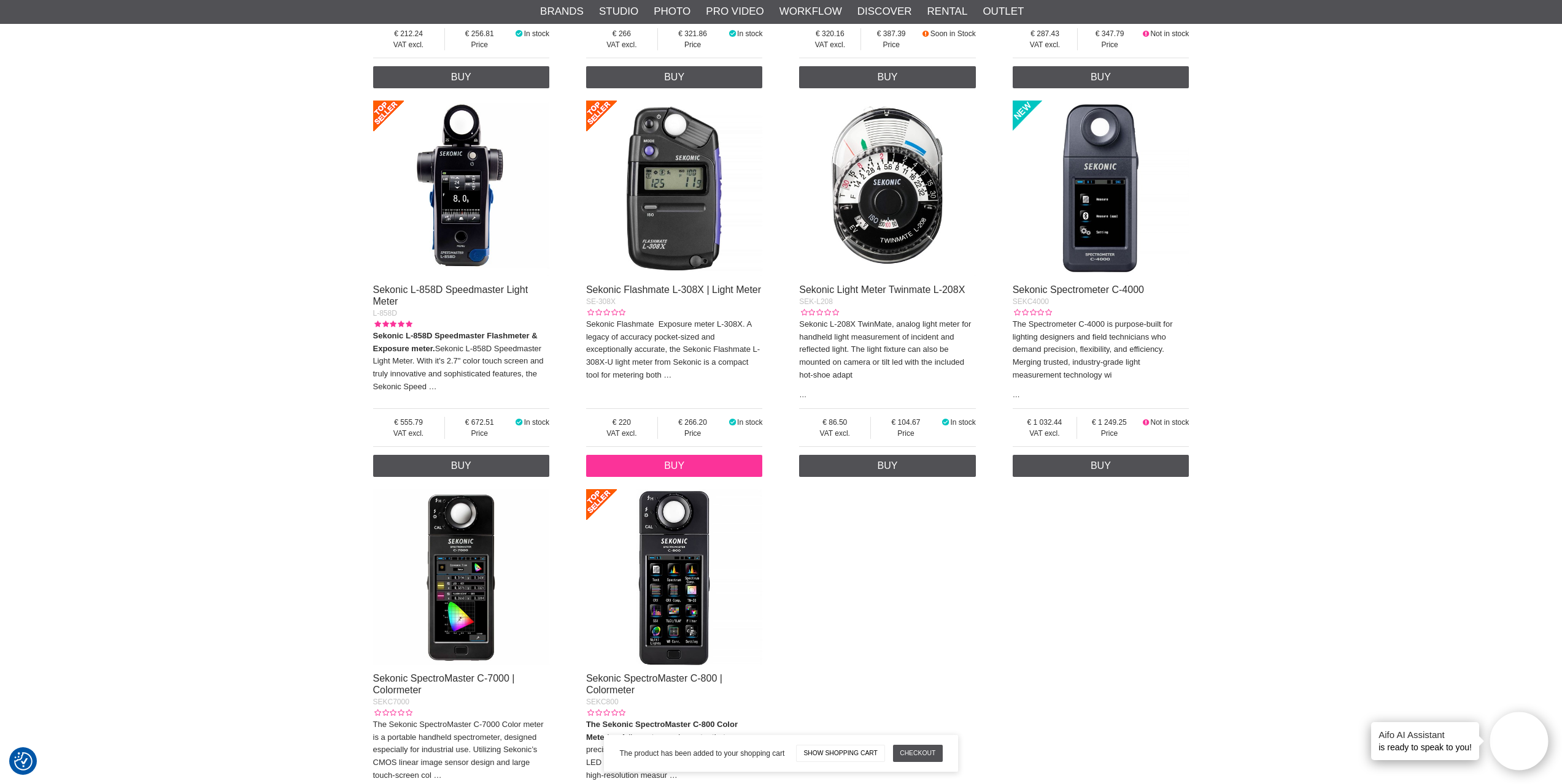
click at [698, 476] on link "Buy" at bounding box center [674, 466] width 177 height 22
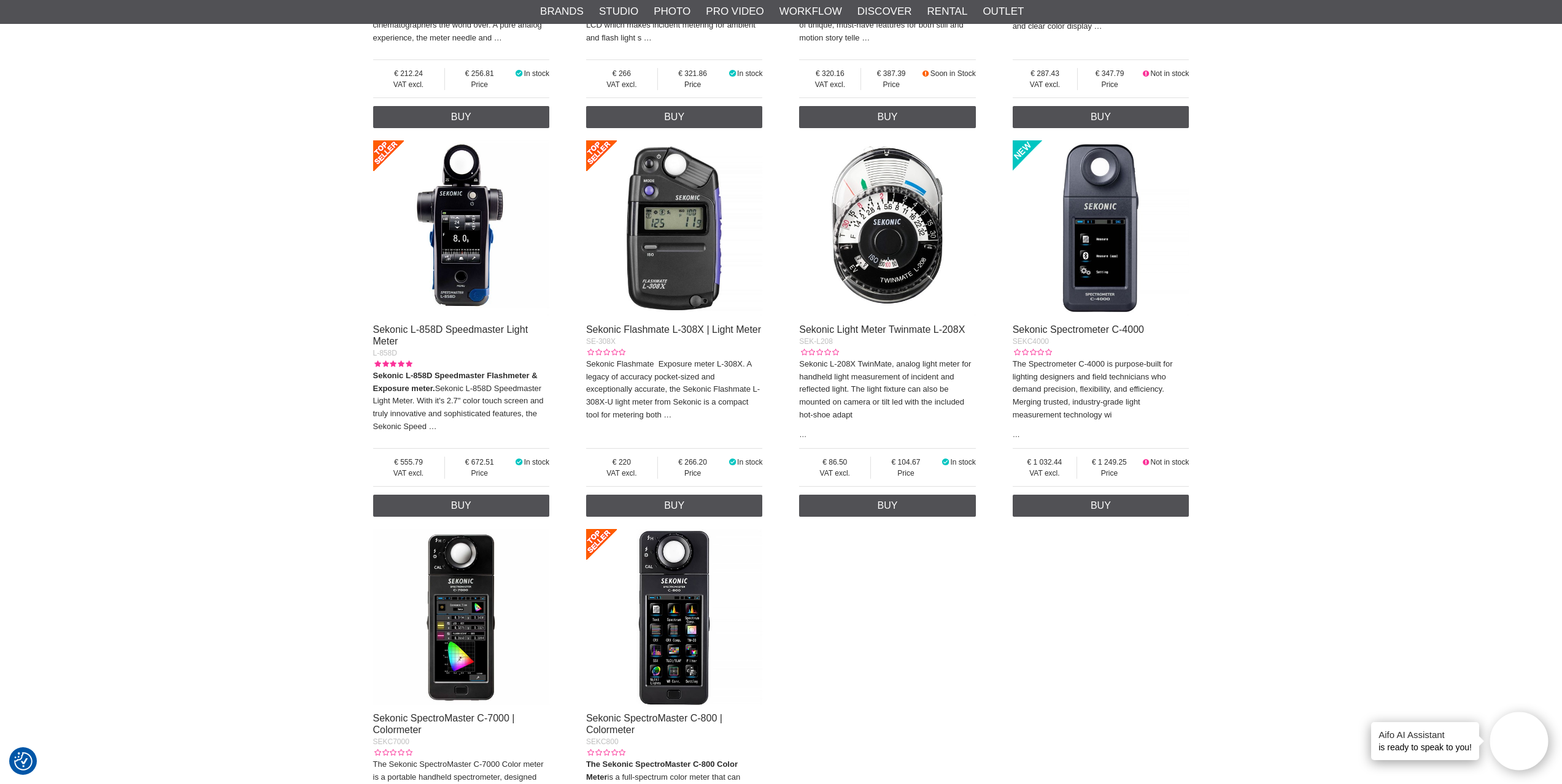
scroll to position [778, 0]
